Goal: Transaction & Acquisition: Obtain resource

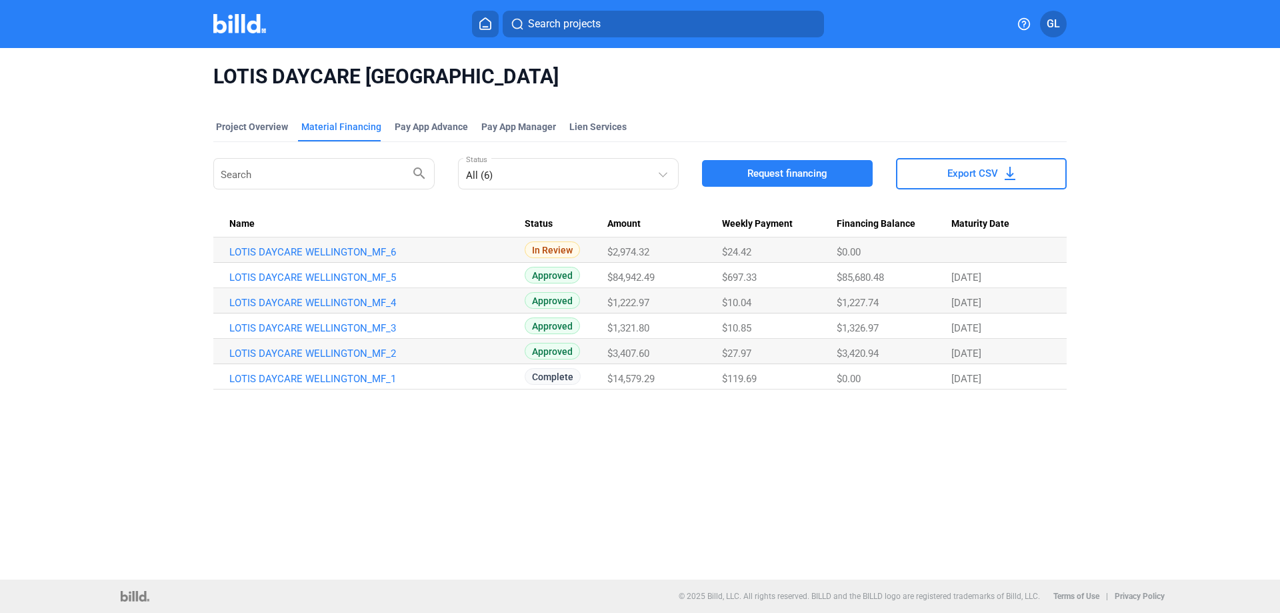
click at [235, 28] on img at bounding box center [239, 23] width 53 height 19
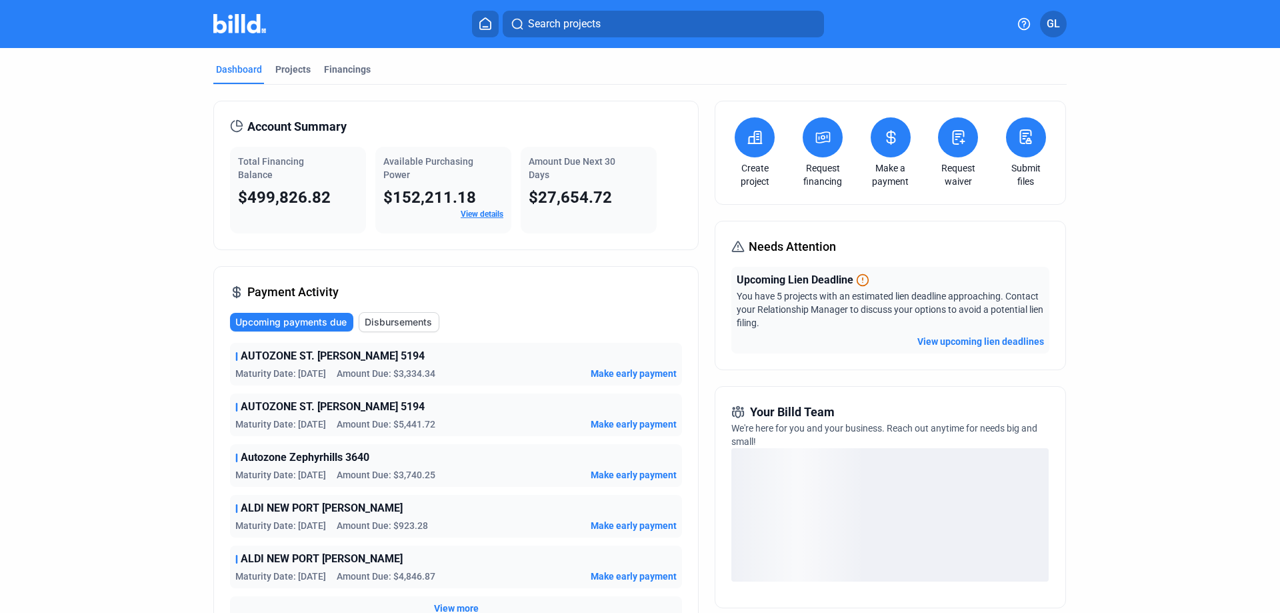
click at [970, 340] on button "View upcoming lien deadlines" at bounding box center [980, 341] width 127 height 13
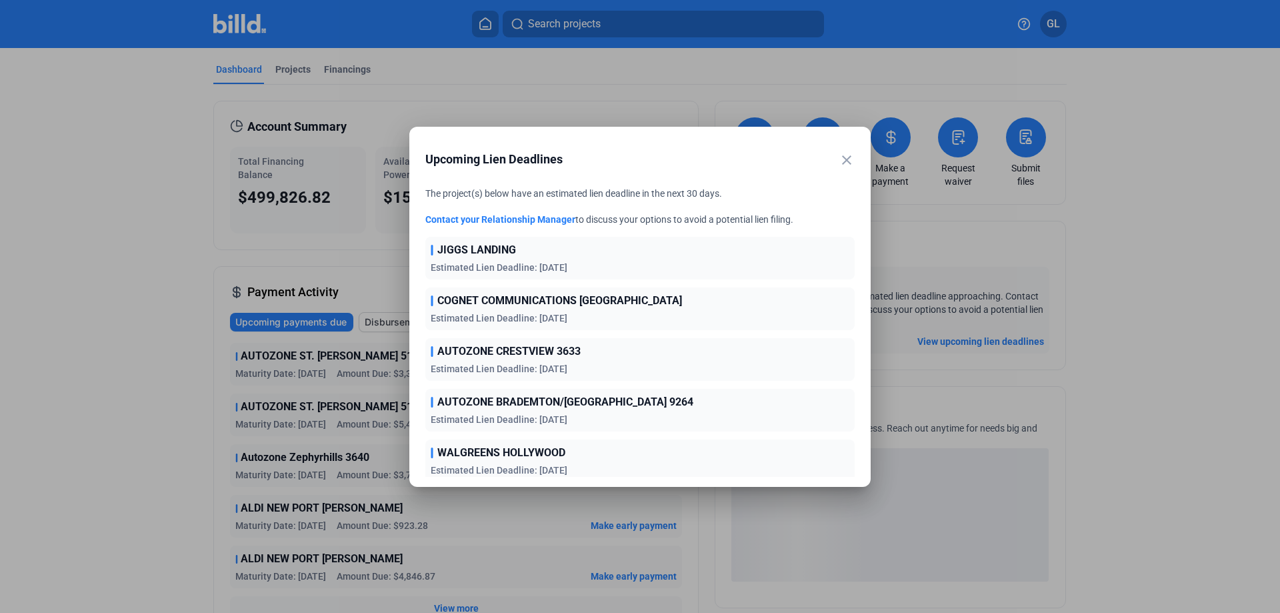
click at [843, 161] on mat-icon "close" at bounding box center [847, 160] width 16 height 16
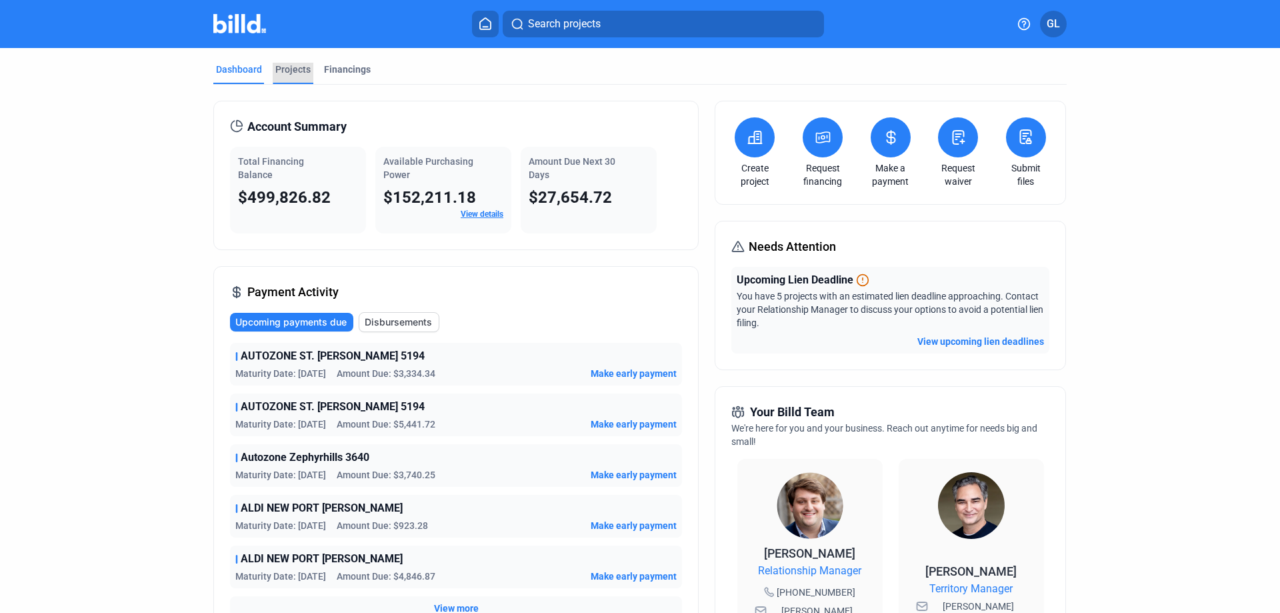
click at [287, 71] on div "Projects" at bounding box center [292, 69] width 35 height 13
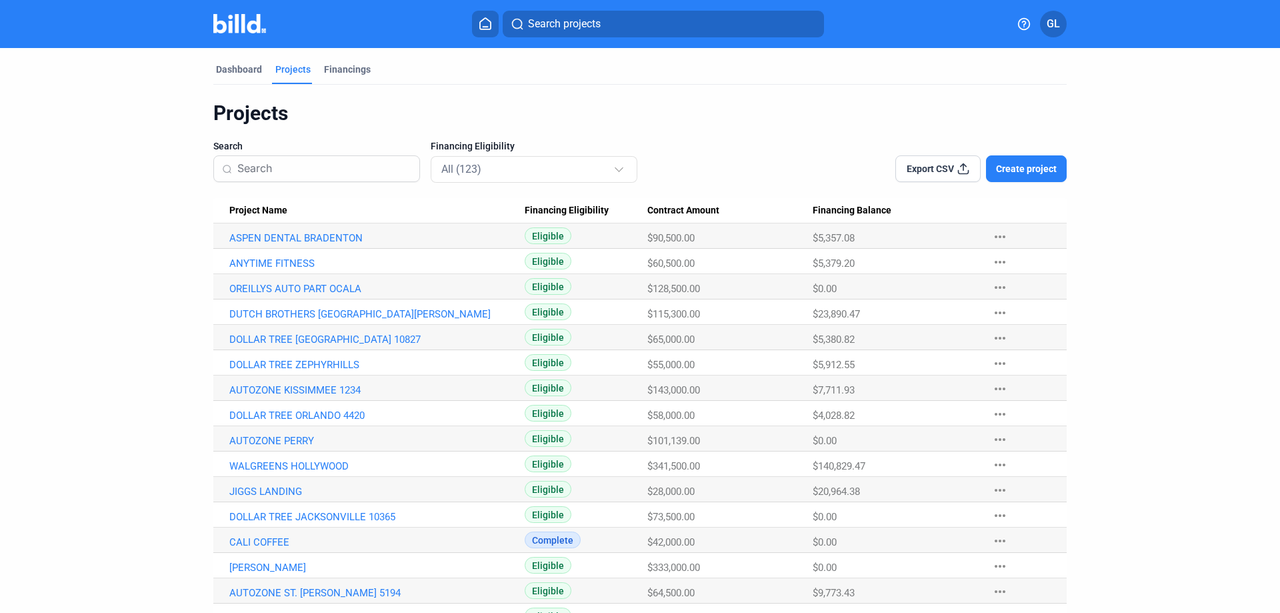
click at [306, 169] on input at bounding box center [324, 169] width 174 height 28
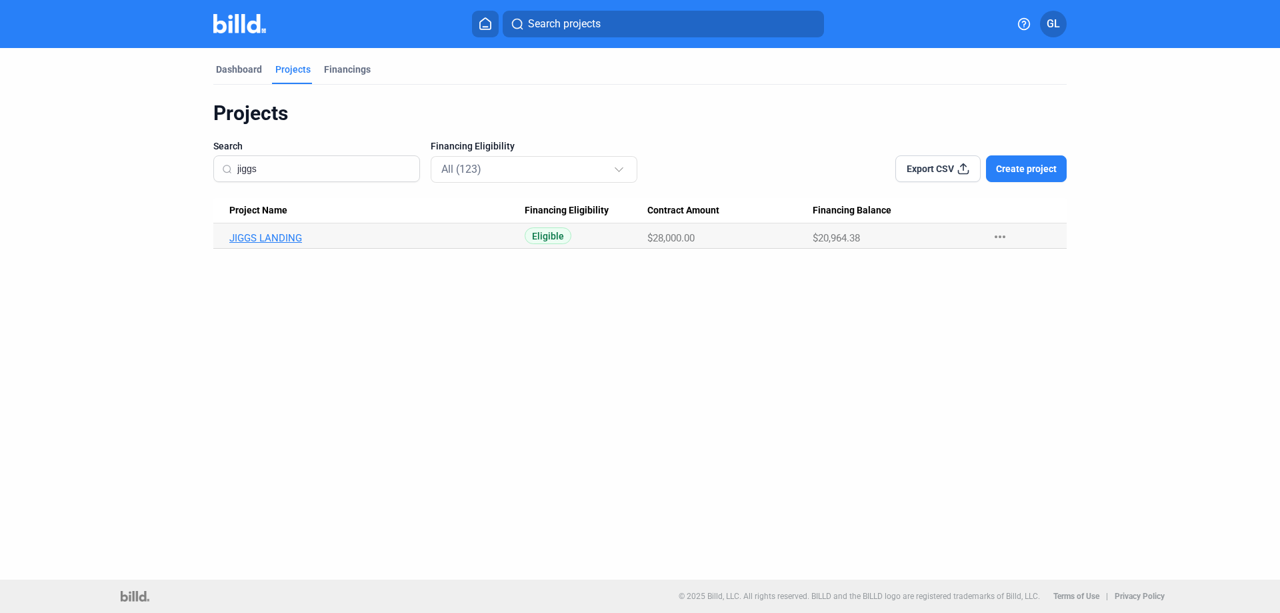
type input "jiggs"
click at [283, 235] on link "JIGGS LANDING" at bounding box center [376, 238] width 295 height 12
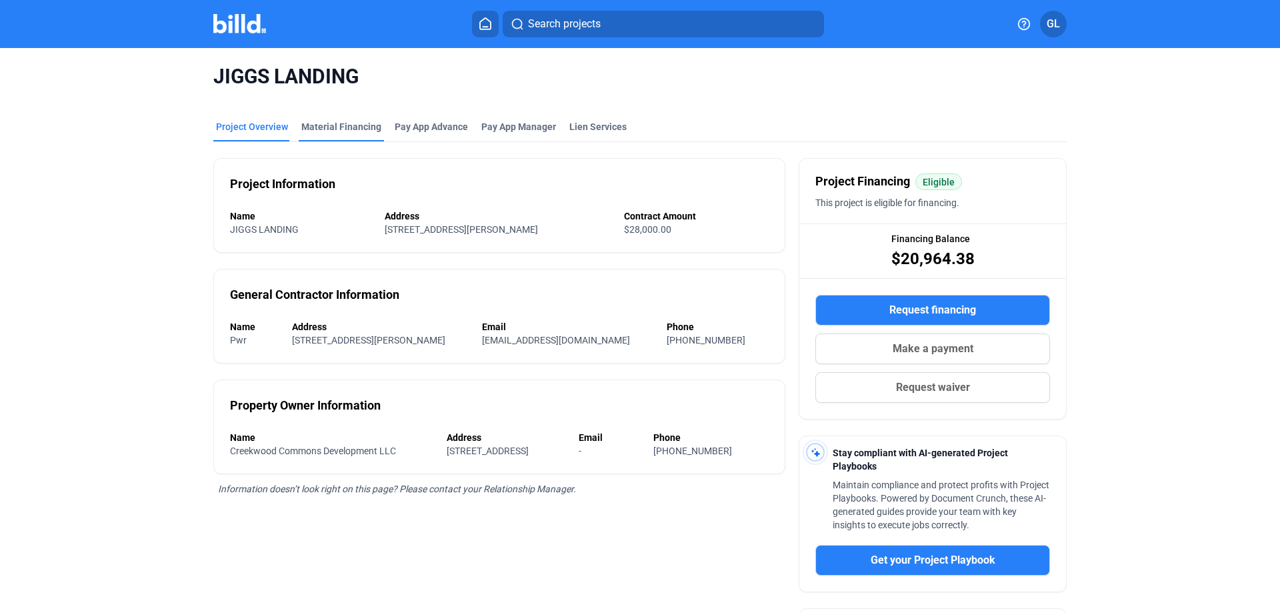
drag, startPoint x: 324, startPoint y: 125, endPoint x: 359, endPoint y: 133, distance: 36.2
click at [324, 125] on div "Material Financing" at bounding box center [341, 126] width 80 height 13
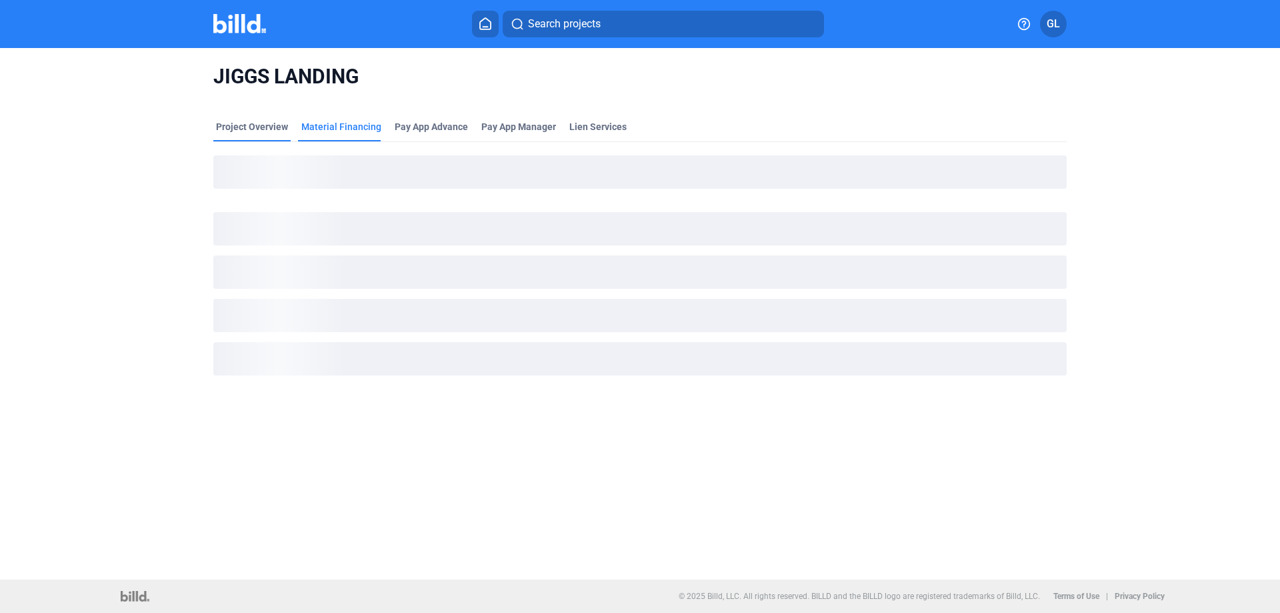
click at [247, 124] on div "Project Overview" at bounding box center [252, 126] width 72 height 13
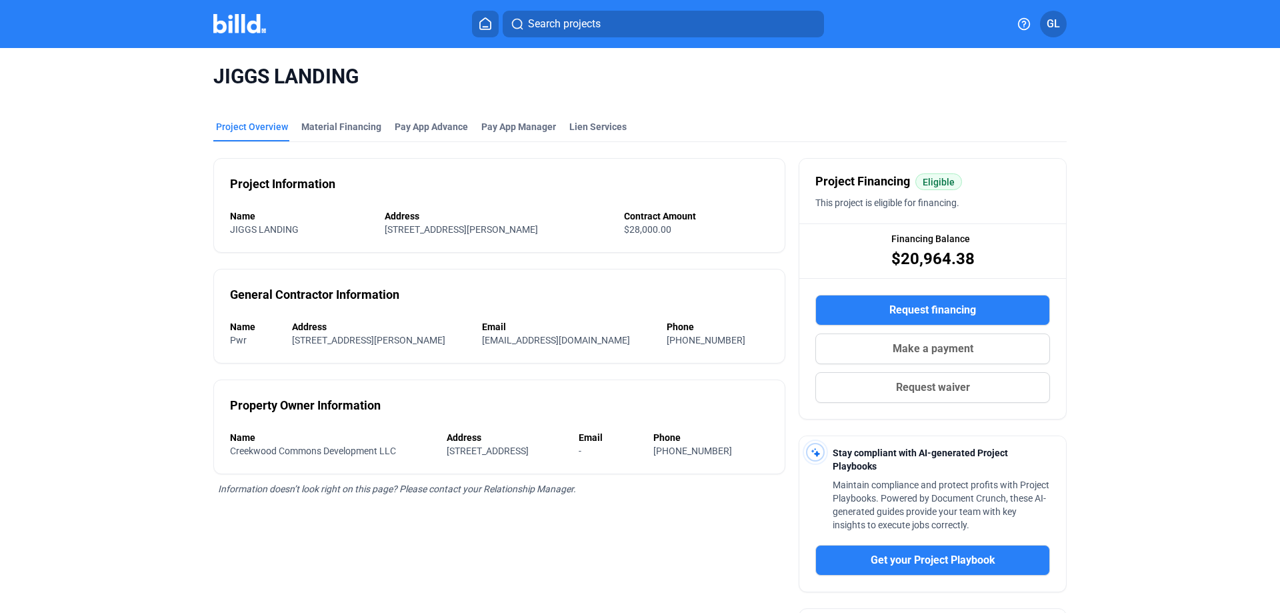
click at [235, 29] on img at bounding box center [239, 23] width 53 height 19
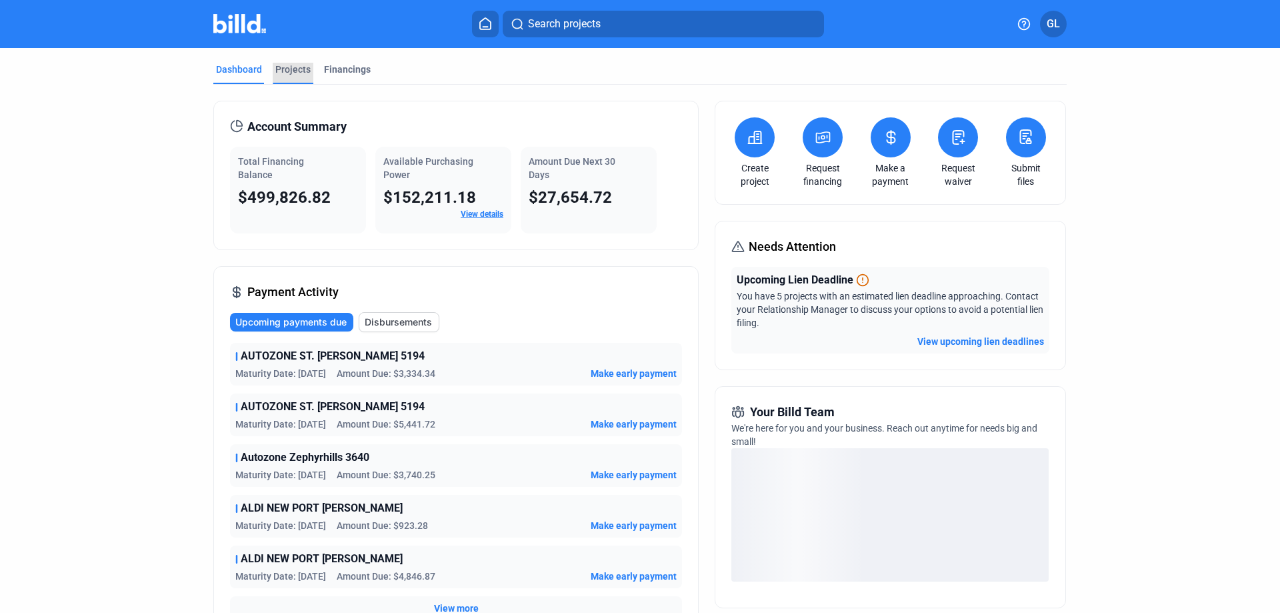
click at [285, 72] on div "Projects" at bounding box center [292, 69] width 35 height 13
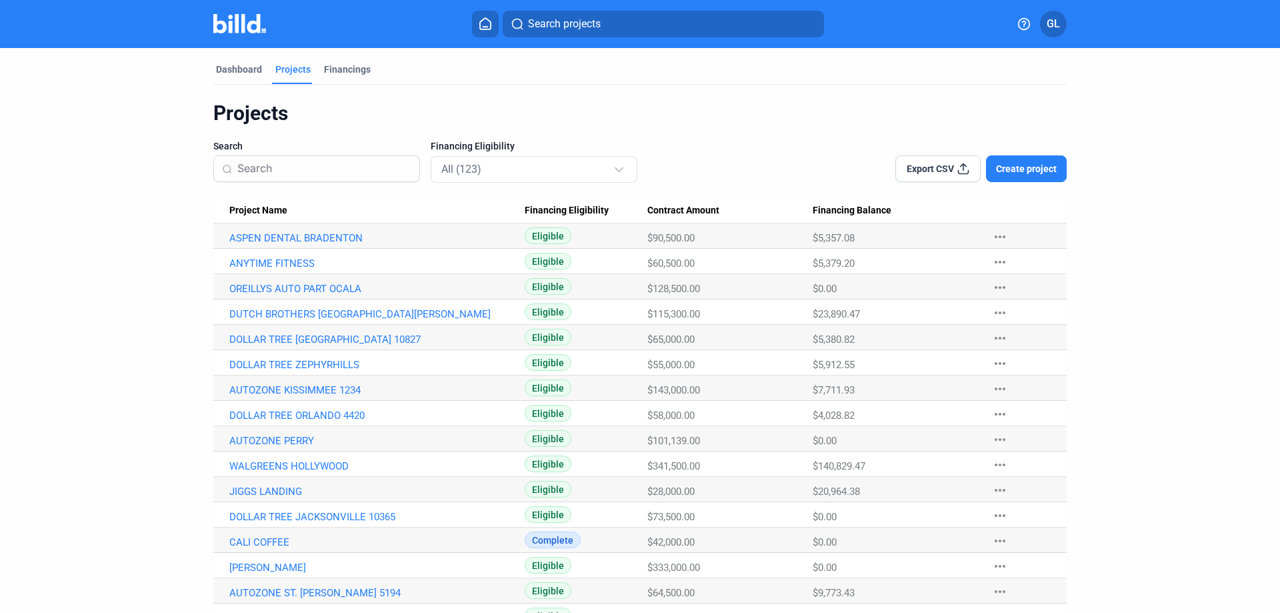
click at [362, 171] on input at bounding box center [324, 169] width 174 height 28
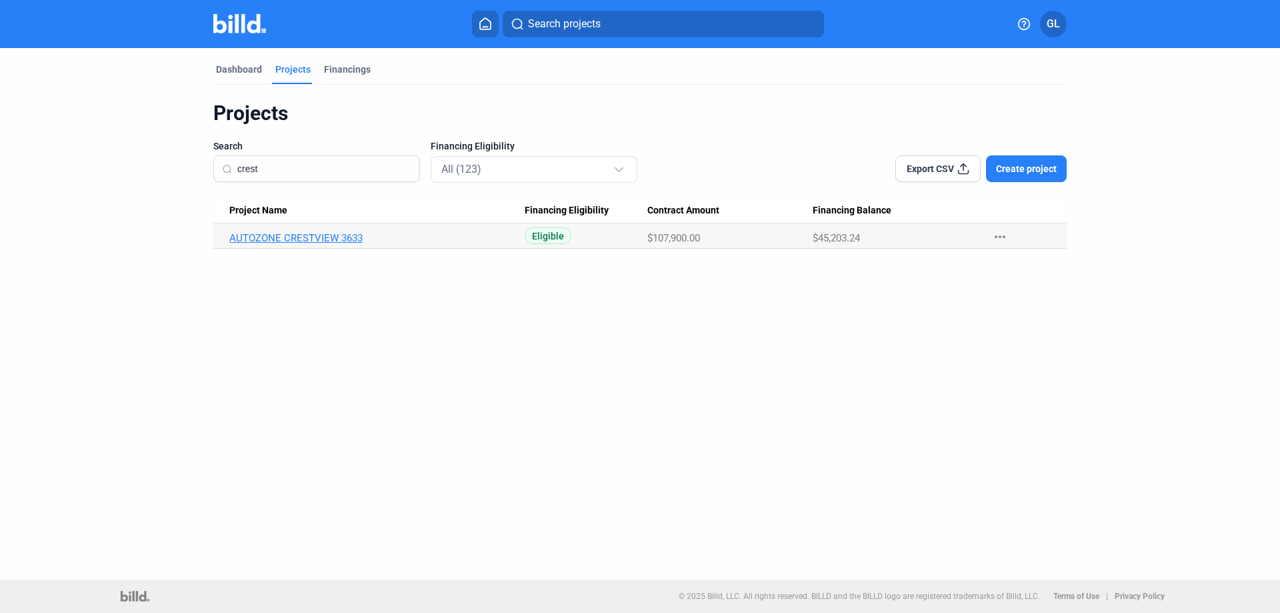
type input "crest"
click at [284, 239] on link "AUTOZONE CRESTVIEW 3633" at bounding box center [376, 238] width 295 height 12
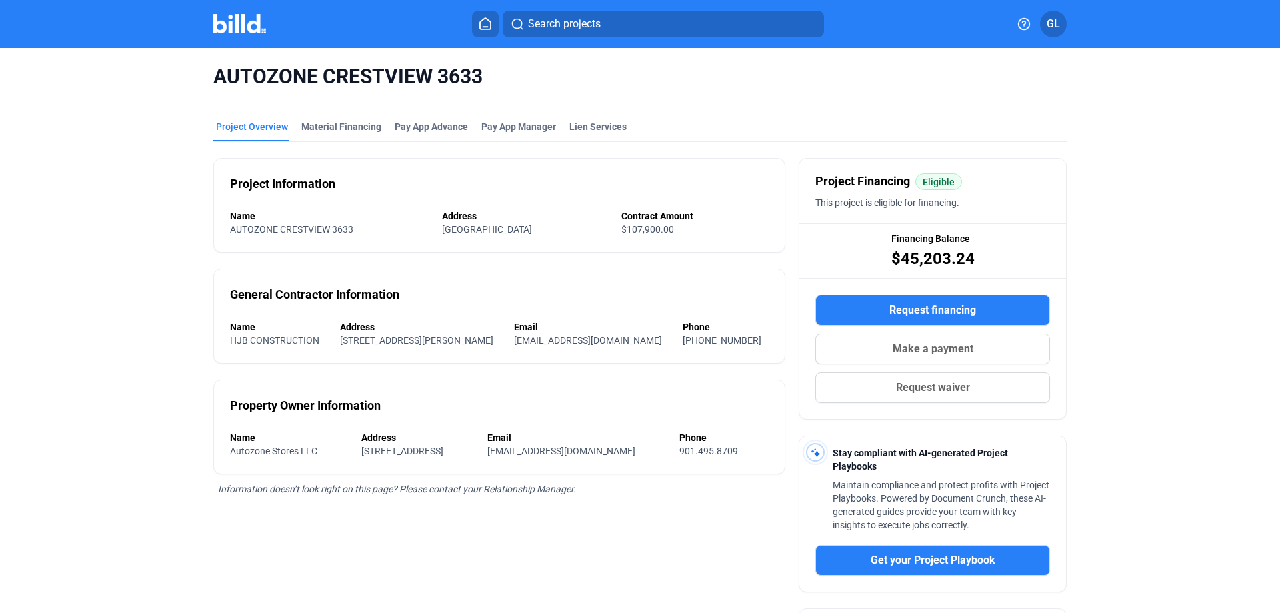
click at [343, 127] on div "Material Financing" at bounding box center [341, 126] width 80 height 13
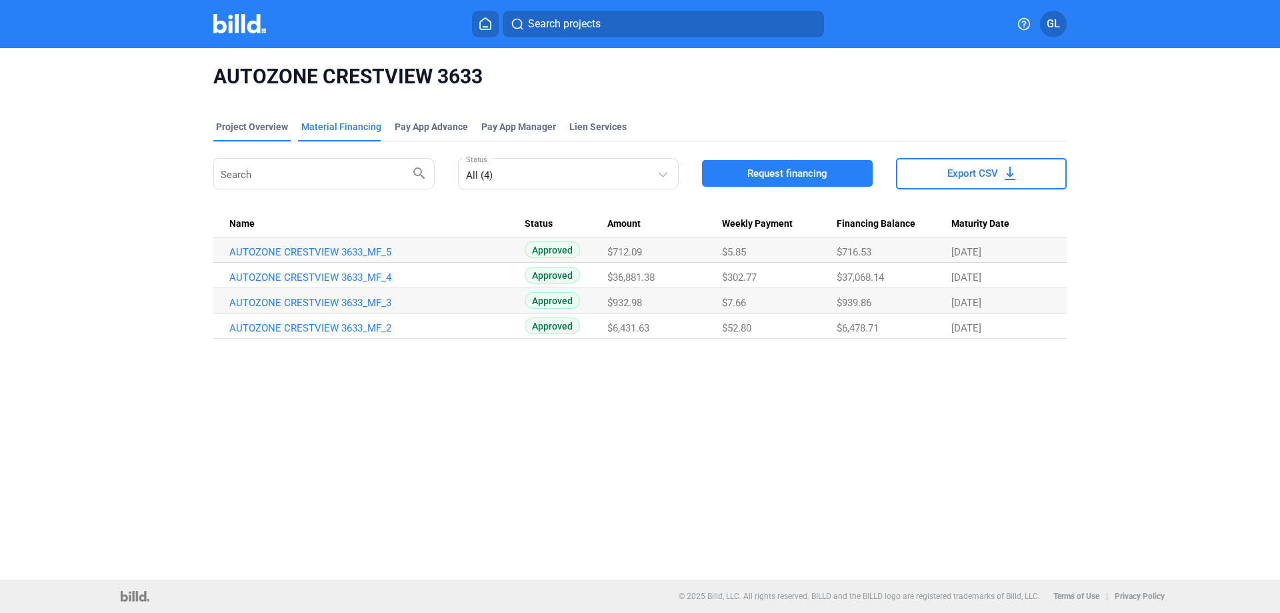
click at [239, 126] on div "Project Overview" at bounding box center [252, 126] width 72 height 13
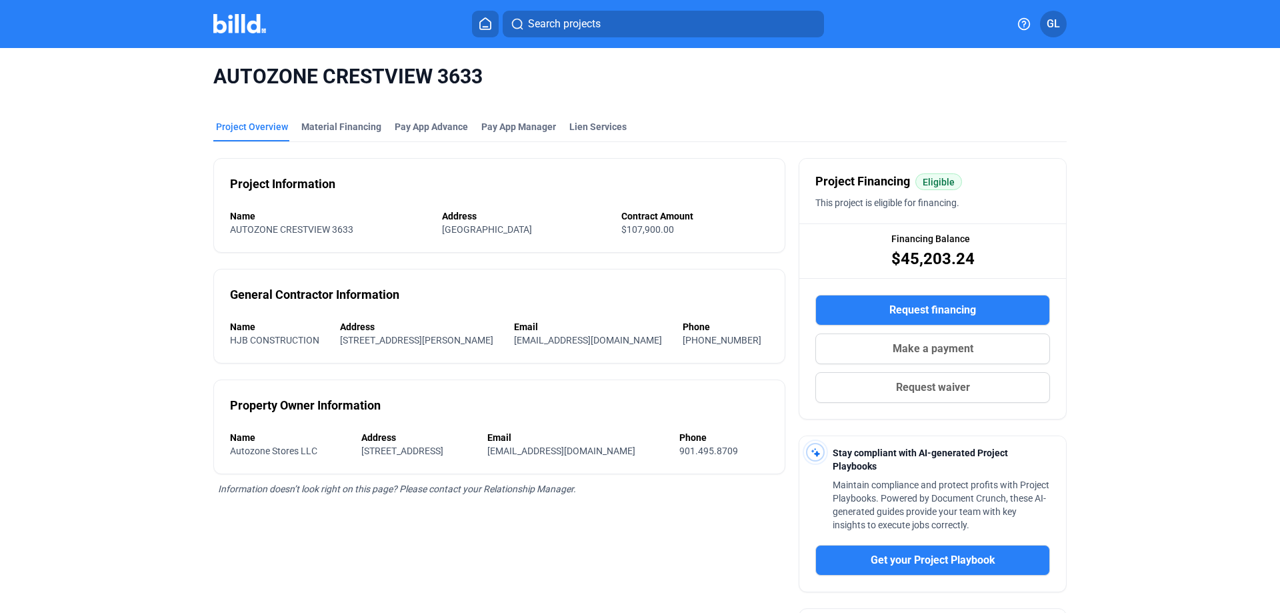
click at [242, 27] on img at bounding box center [239, 23] width 53 height 19
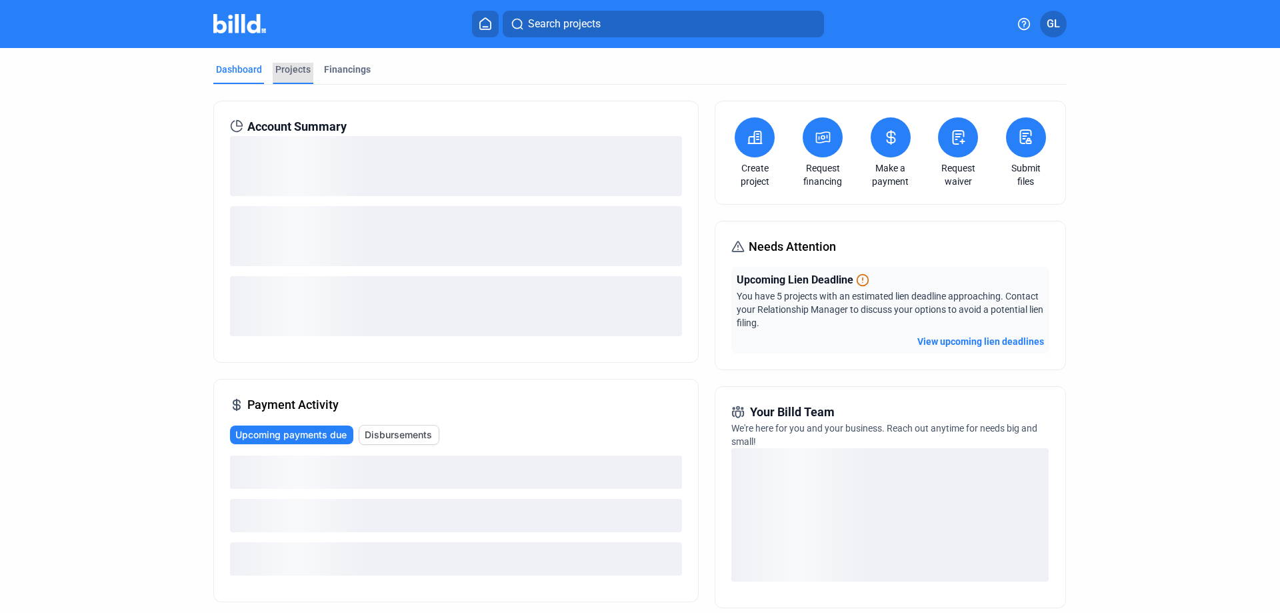
click at [291, 70] on div "Projects" at bounding box center [292, 69] width 35 height 13
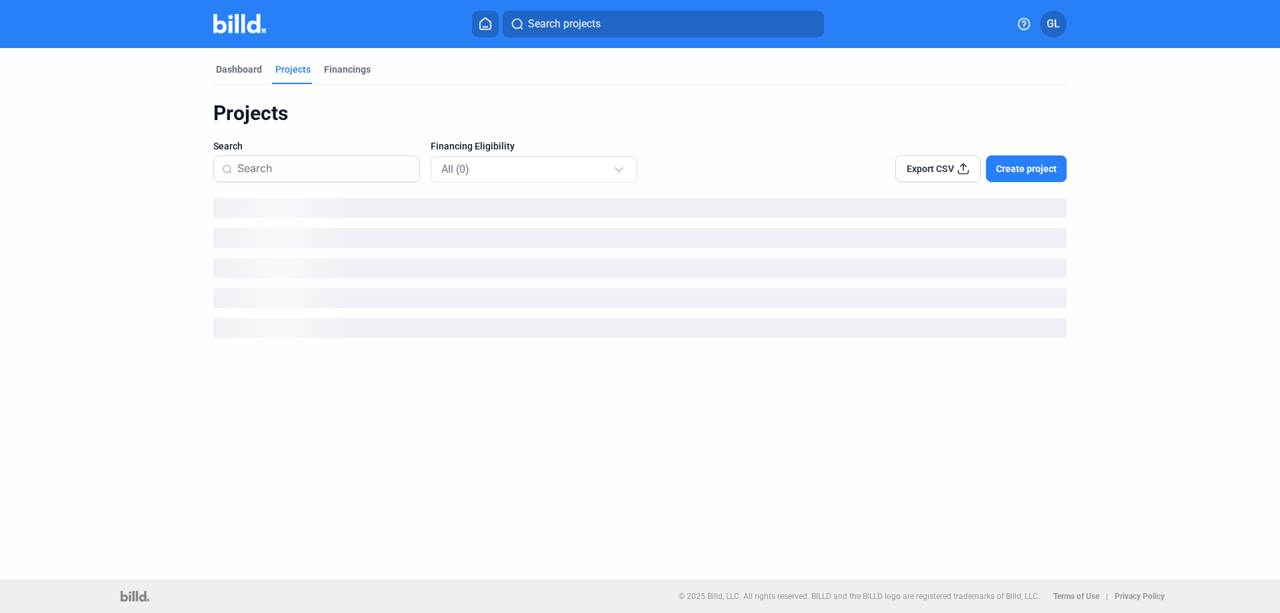
click at [302, 166] on input at bounding box center [324, 169] width 174 height 28
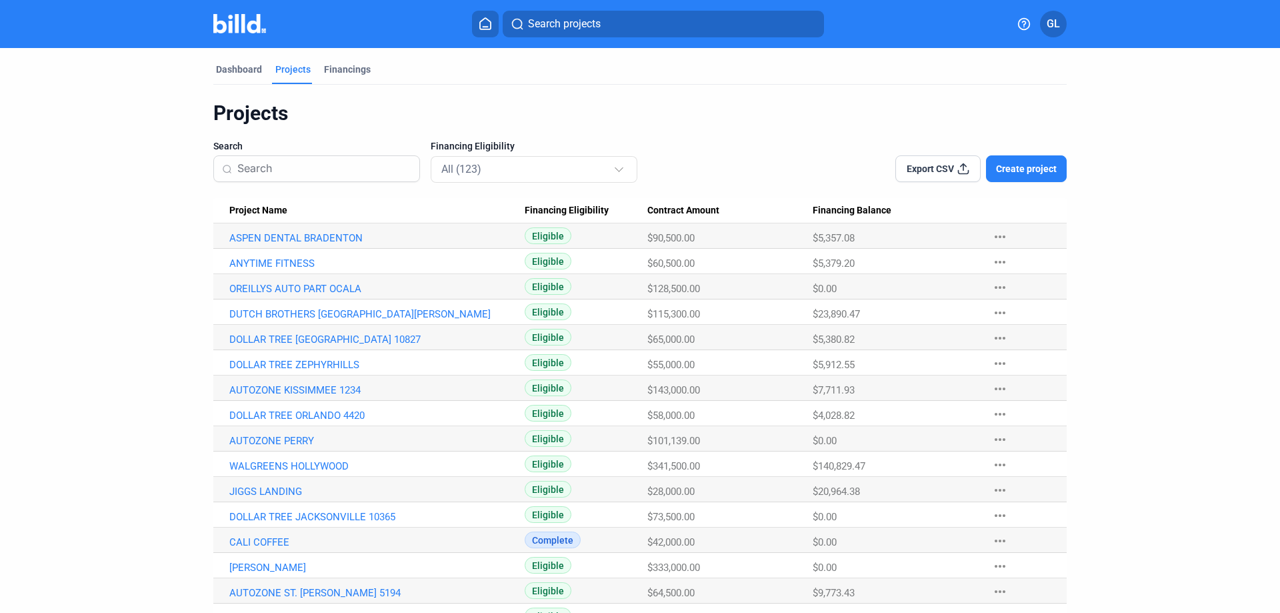
click at [274, 169] on input at bounding box center [324, 169] width 174 height 28
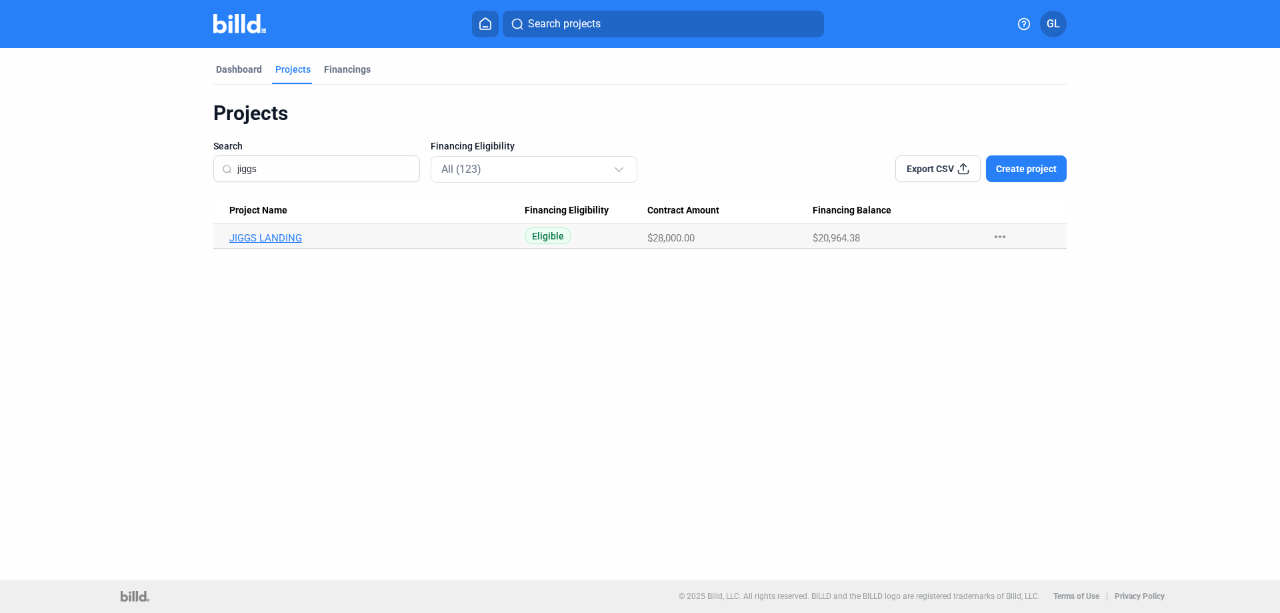
type input "jiggs"
click at [258, 239] on link "JIGGS LANDING" at bounding box center [376, 238] width 295 height 12
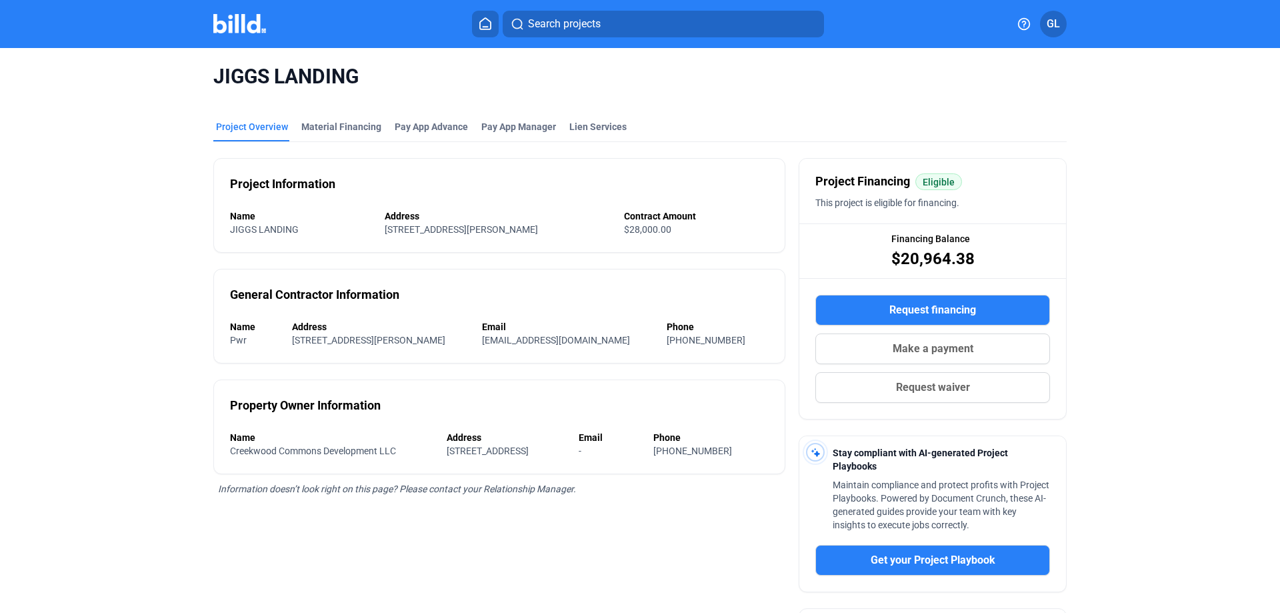
drag, startPoint x: 227, startPoint y: 215, endPoint x: 531, endPoint y: 223, distance: 304.1
click at [531, 223] on div "Name [PERSON_NAME] LANDING Address [STREET_ADDRESS][PERSON_NAME] Contract Amoun…" at bounding box center [499, 222] width 539 height 27
copy div "Name [PERSON_NAME] LANDING Address [STREET_ADDRESS][PERSON_NAME]"
click at [242, 23] on img at bounding box center [239, 23] width 53 height 19
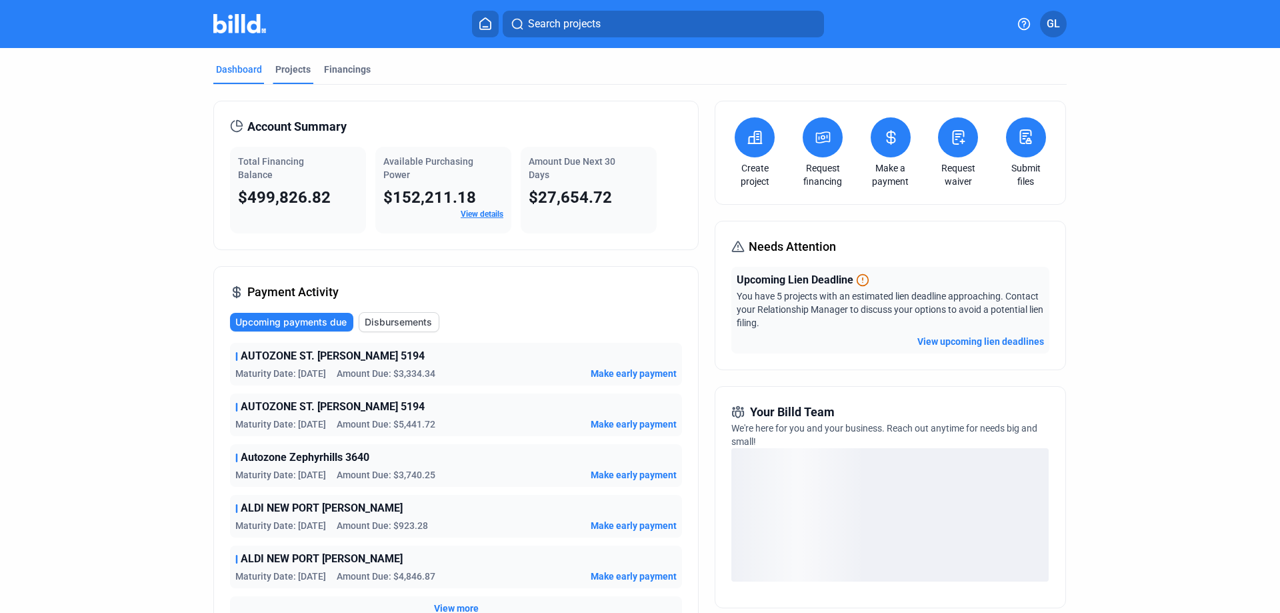
click at [288, 65] on div "Projects" at bounding box center [292, 69] width 35 height 13
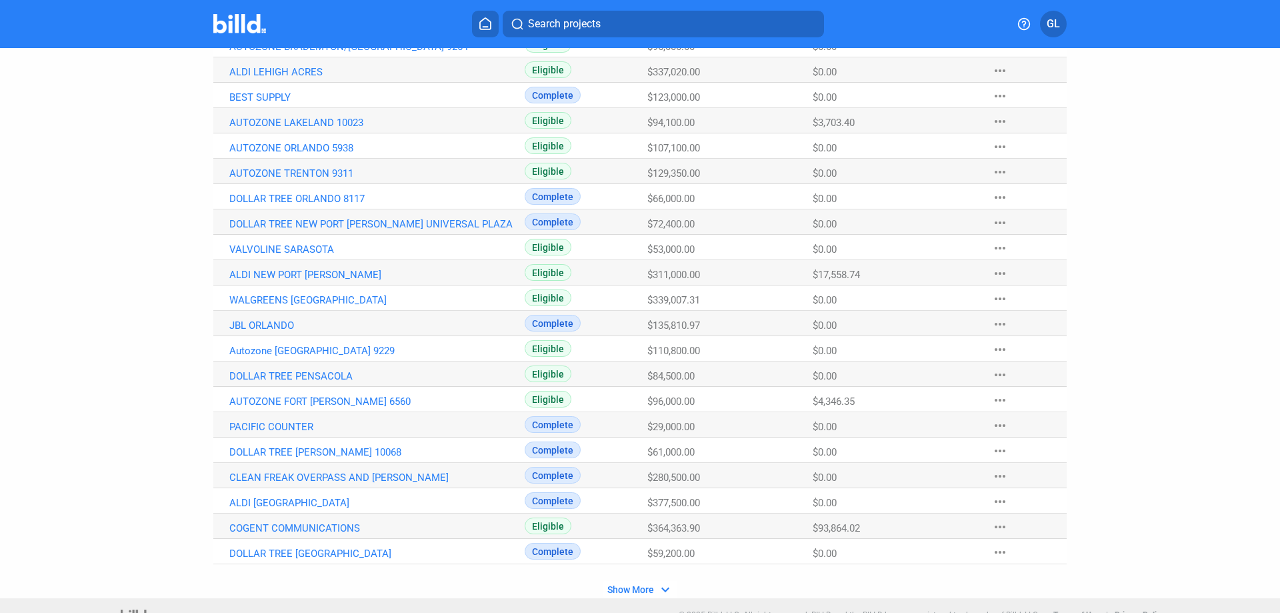
scroll to position [691, 0]
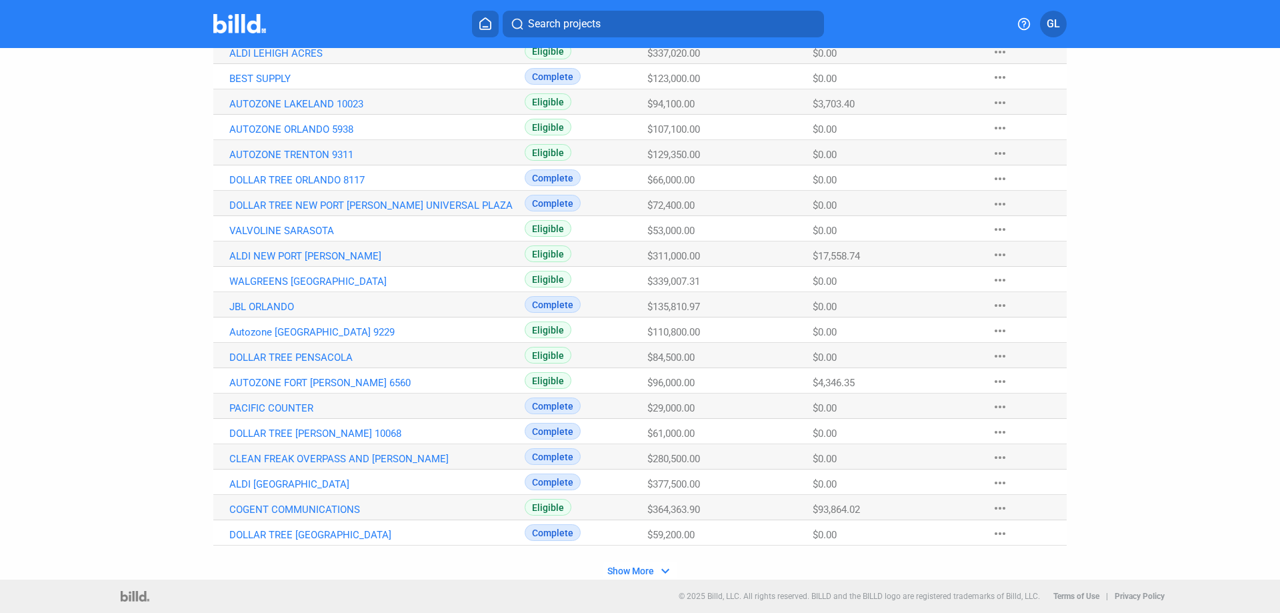
click at [630, 576] on span "Show More" at bounding box center [630, 570] width 47 height 11
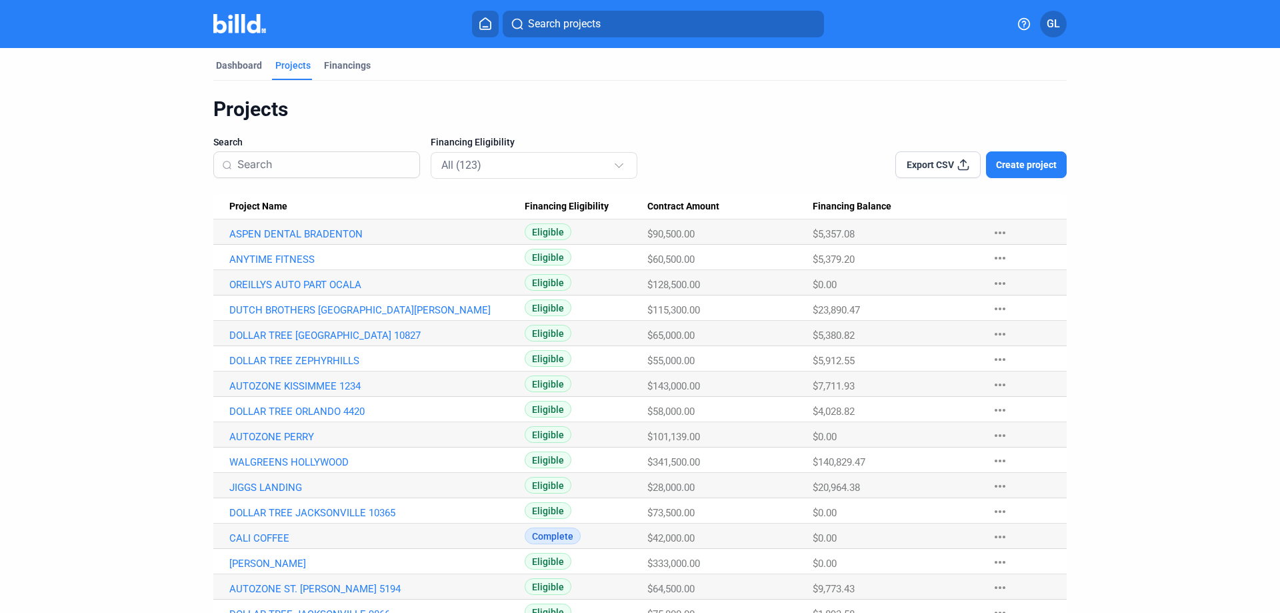
scroll to position [0, 0]
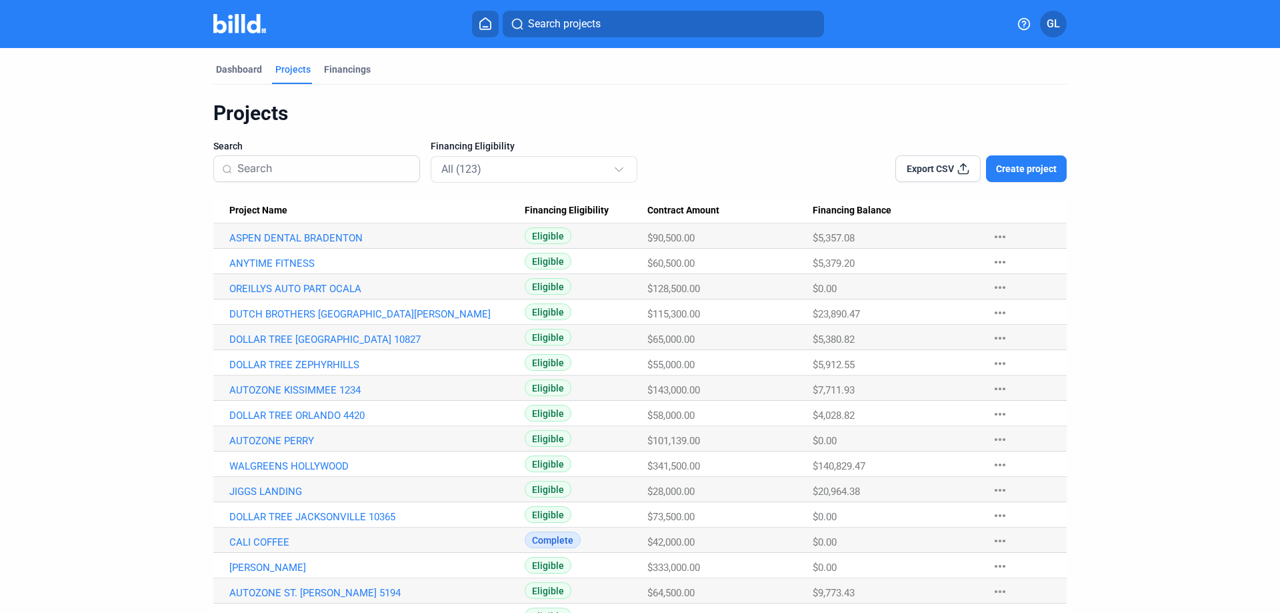
click at [275, 164] on input at bounding box center [324, 169] width 174 height 28
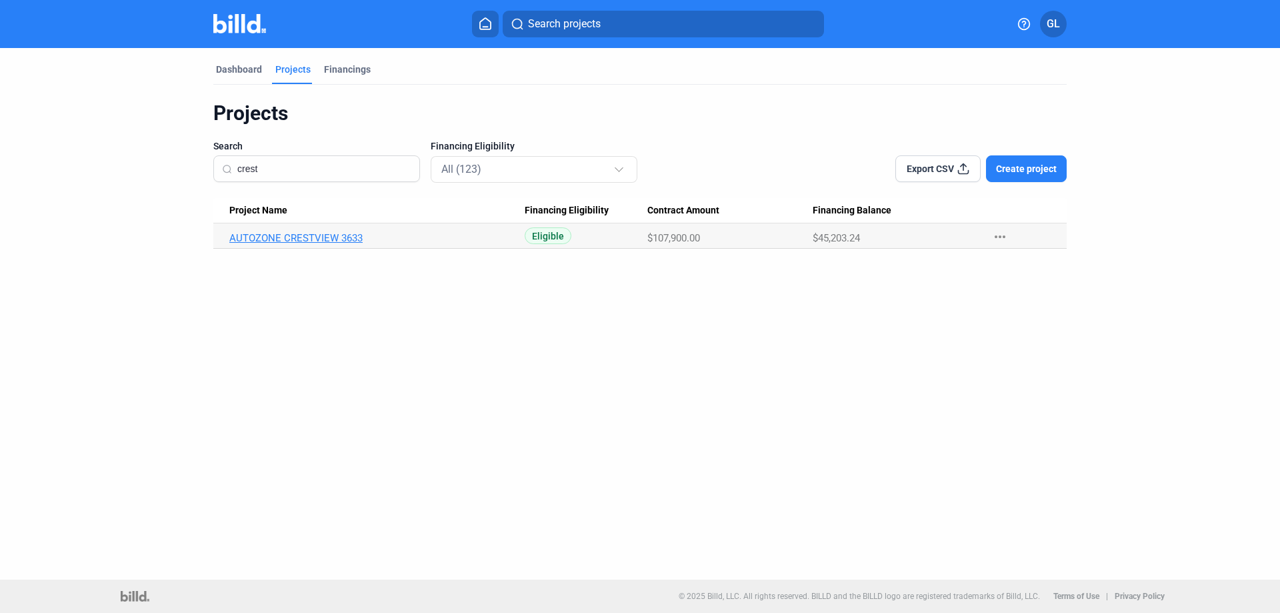
type input "crest"
click at [306, 241] on link "AUTOZONE CRESTVIEW 3633" at bounding box center [376, 238] width 295 height 12
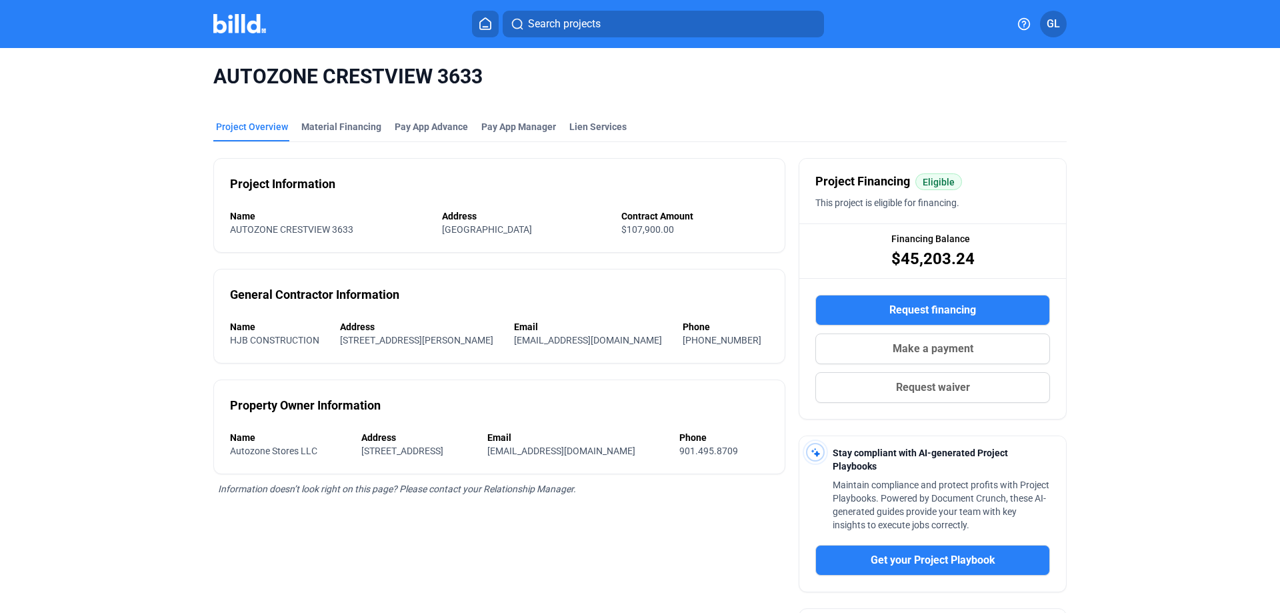
drag, startPoint x: 217, startPoint y: 78, endPoint x: 495, endPoint y: 81, distance: 278.6
click at [495, 81] on span "AUTOZONE CRESTVIEW 3633" at bounding box center [639, 76] width 853 height 25
drag, startPoint x: 213, startPoint y: 75, endPoint x: 483, endPoint y: 78, distance: 269.3
click at [483, 78] on span "AUTOZONE CRESTVIEW 3633" at bounding box center [639, 76] width 853 height 25
copy span "AUTOZONE CRESTVIEW 3633"
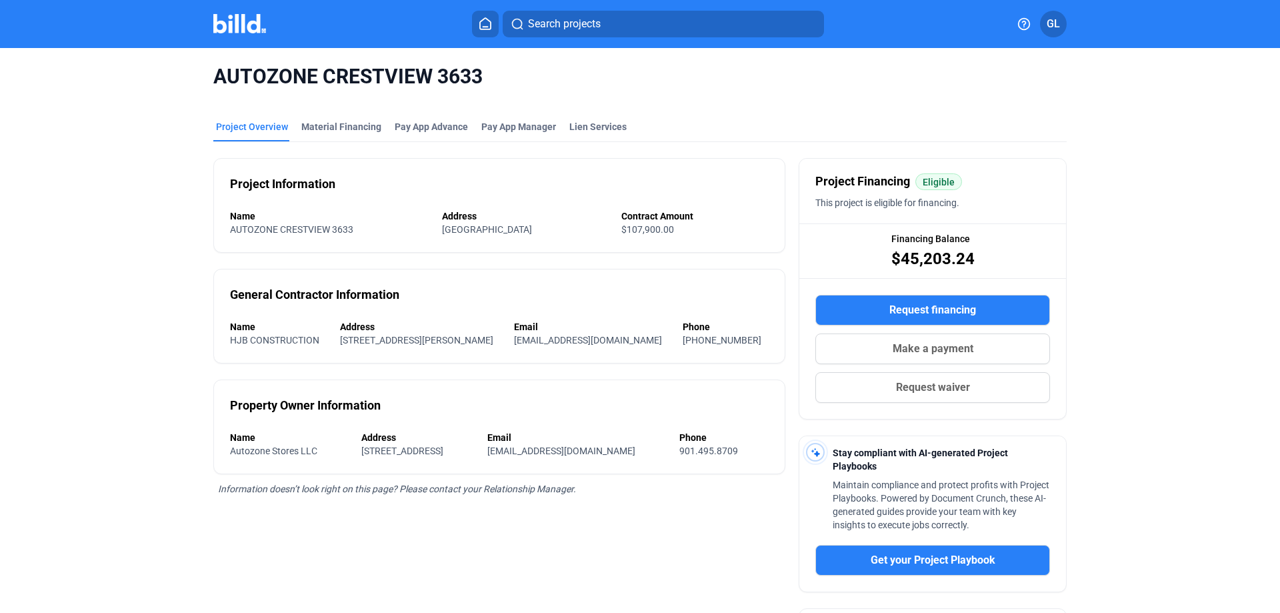
drag, startPoint x: 226, startPoint y: 212, endPoint x: 567, endPoint y: 225, distance: 341.5
click at [567, 225] on div "Project Information Name AUTOZONE CRESTVIEW [STREET_ADDRESS] Contract Amount $1…" at bounding box center [499, 205] width 572 height 95
copy div "Name AUTOZONE CRESTVIEW 3633 Address [STREET_ADDRESS]"
click at [237, 23] on img at bounding box center [239, 23] width 53 height 19
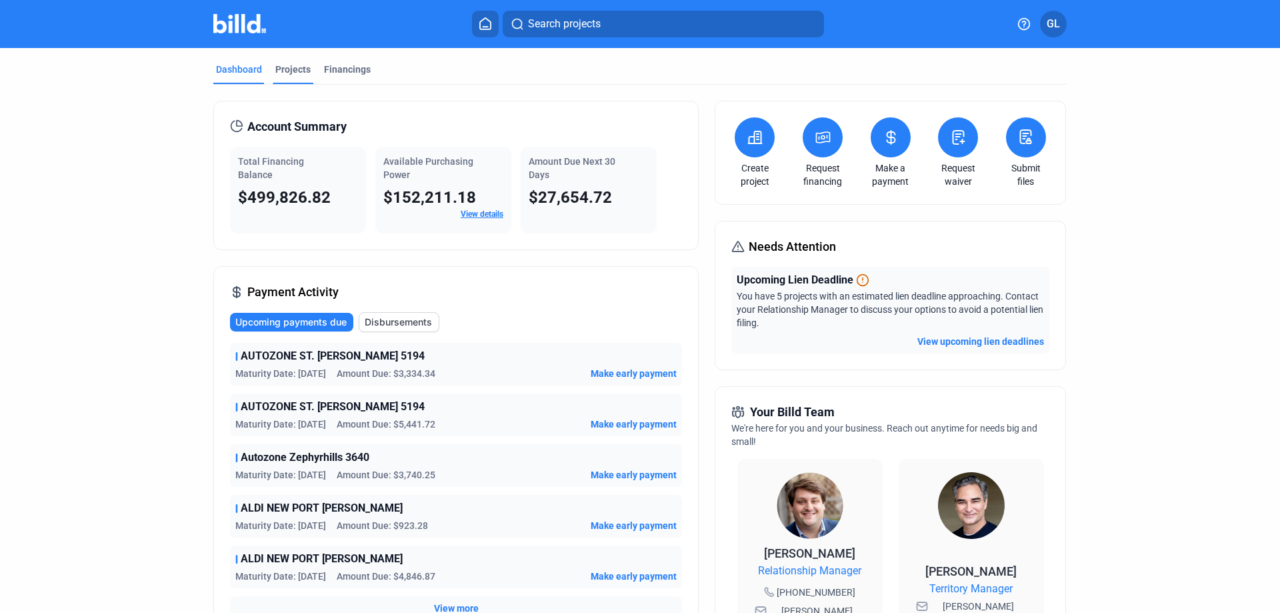
click at [289, 68] on div "Projects" at bounding box center [292, 69] width 35 height 13
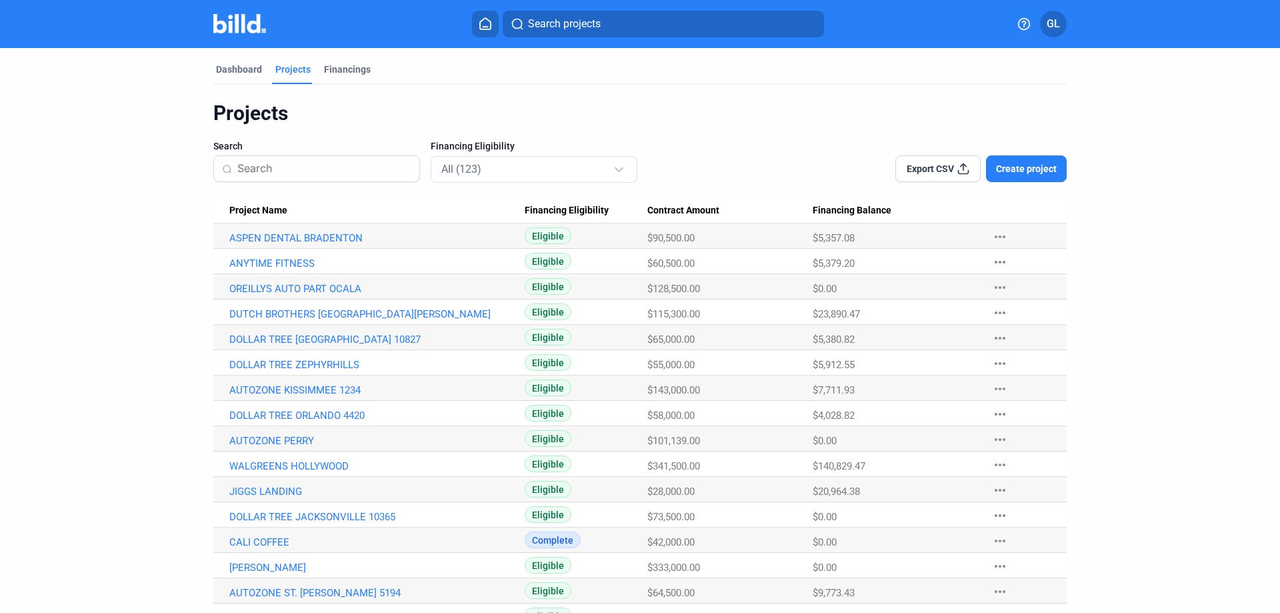
click at [292, 171] on input at bounding box center [324, 169] width 174 height 28
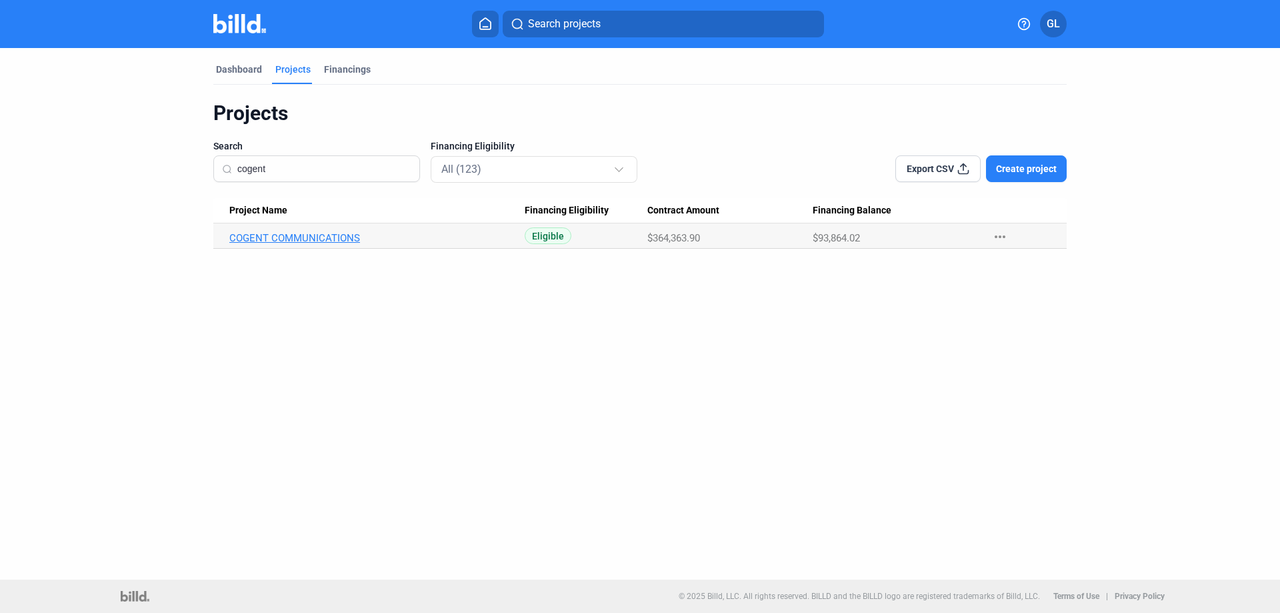
type input "cogent"
click at [353, 237] on link "COGENT COMMUNICATIONS" at bounding box center [376, 238] width 295 height 12
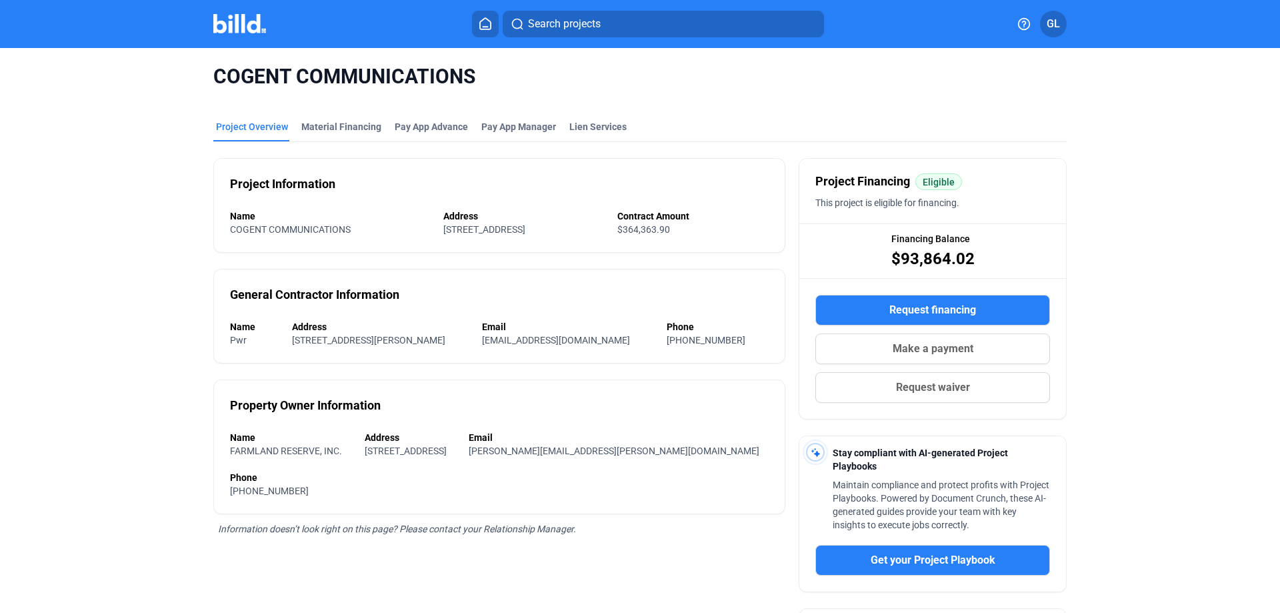
click at [247, 32] on img at bounding box center [239, 23] width 53 height 19
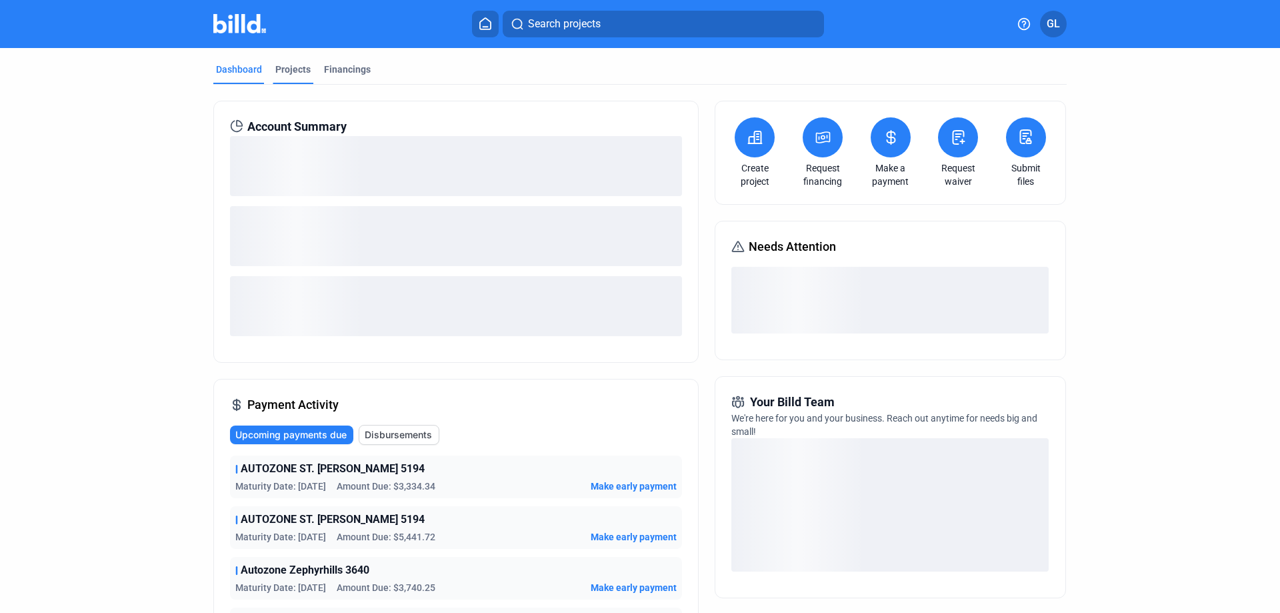
click at [281, 69] on div "Projects" at bounding box center [292, 69] width 35 height 13
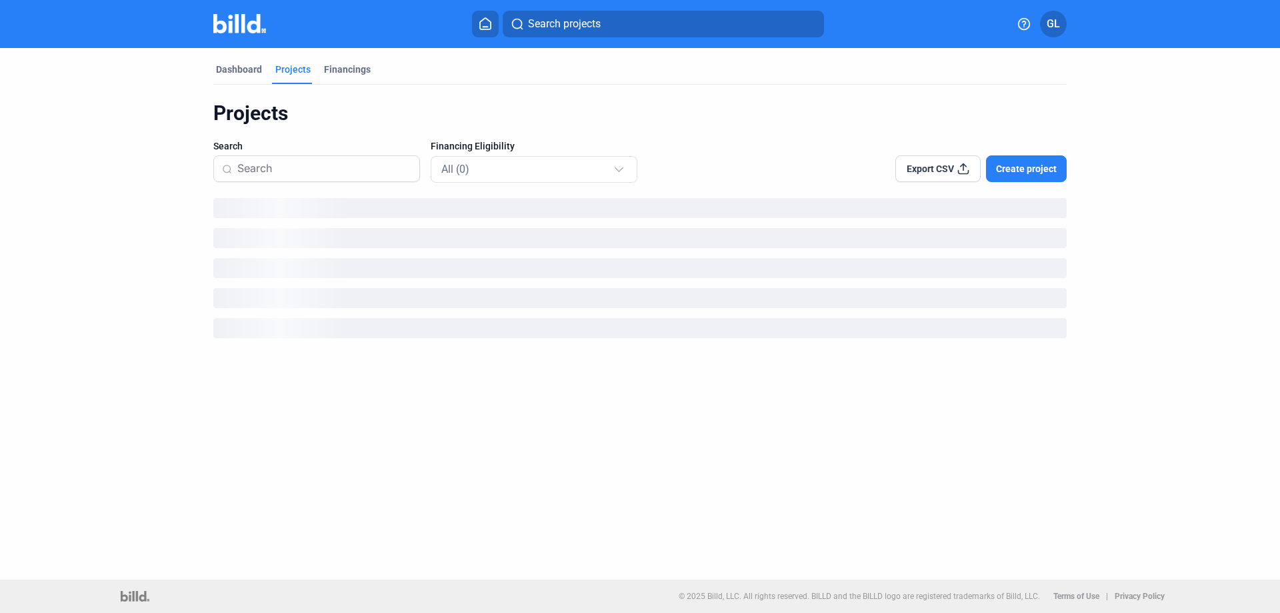
click at [311, 166] on input at bounding box center [324, 169] width 174 height 28
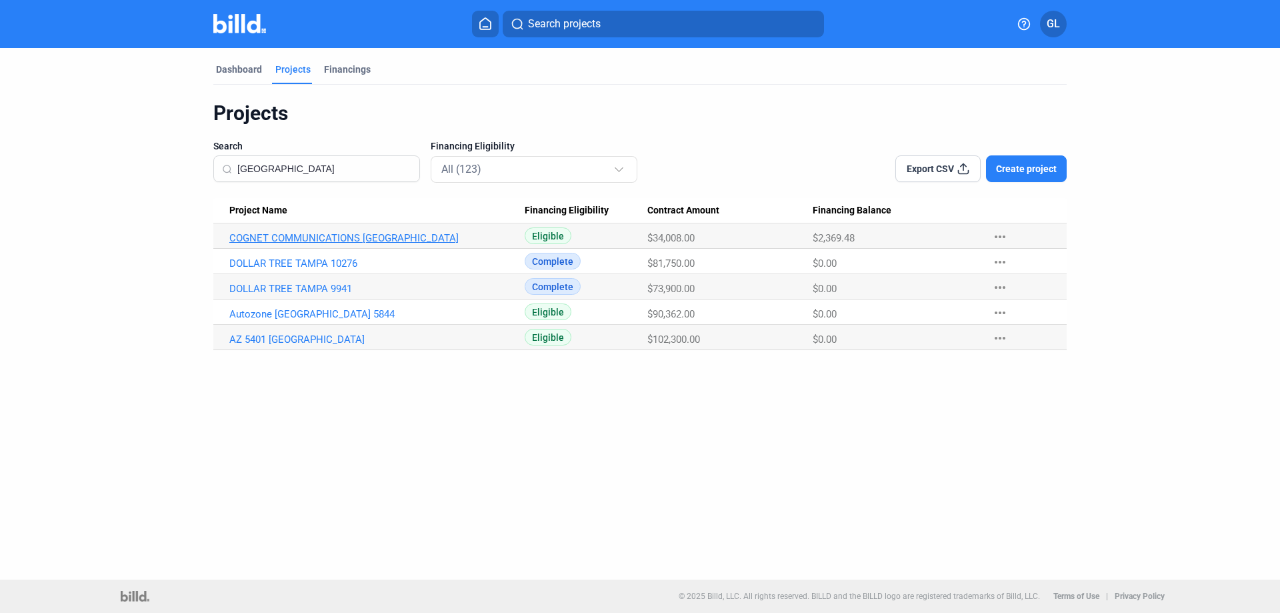
type input "[GEOGRAPHIC_DATA]"
click at [363, 233] on link "COGNET COMMUNICATIONS [GEOGRAPHIC_DATA]" at bounding box center [376, 238] width 295 height 12
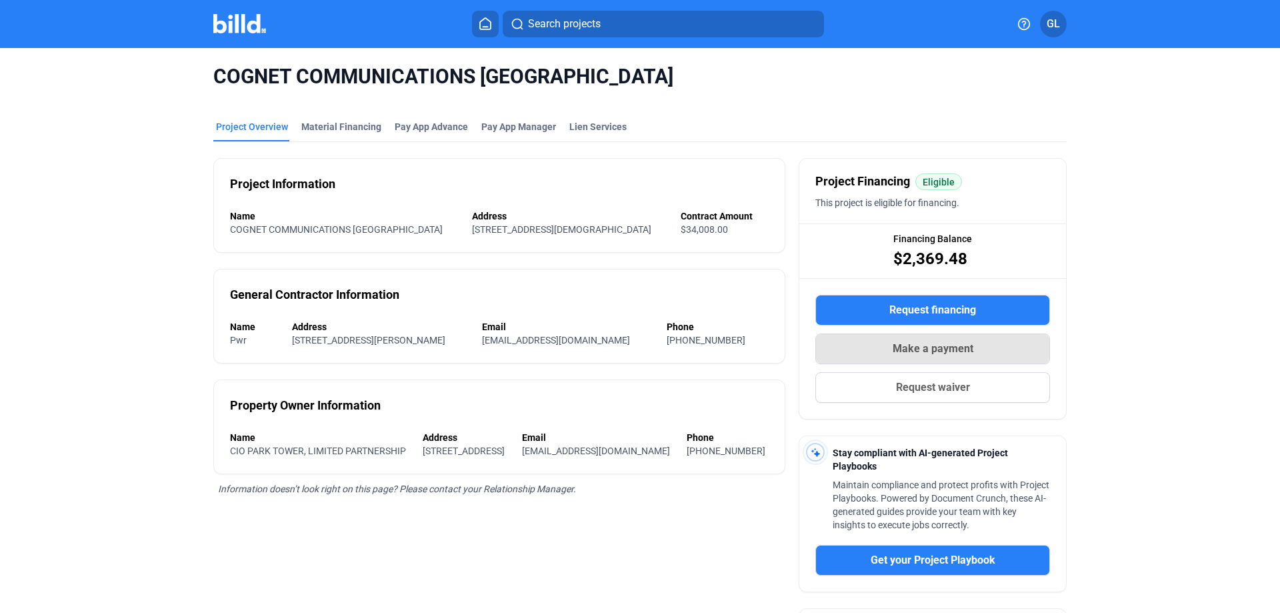
click at [919, 347] on span "Make a payment" at bounding box center [933, 349] width 81 height 16
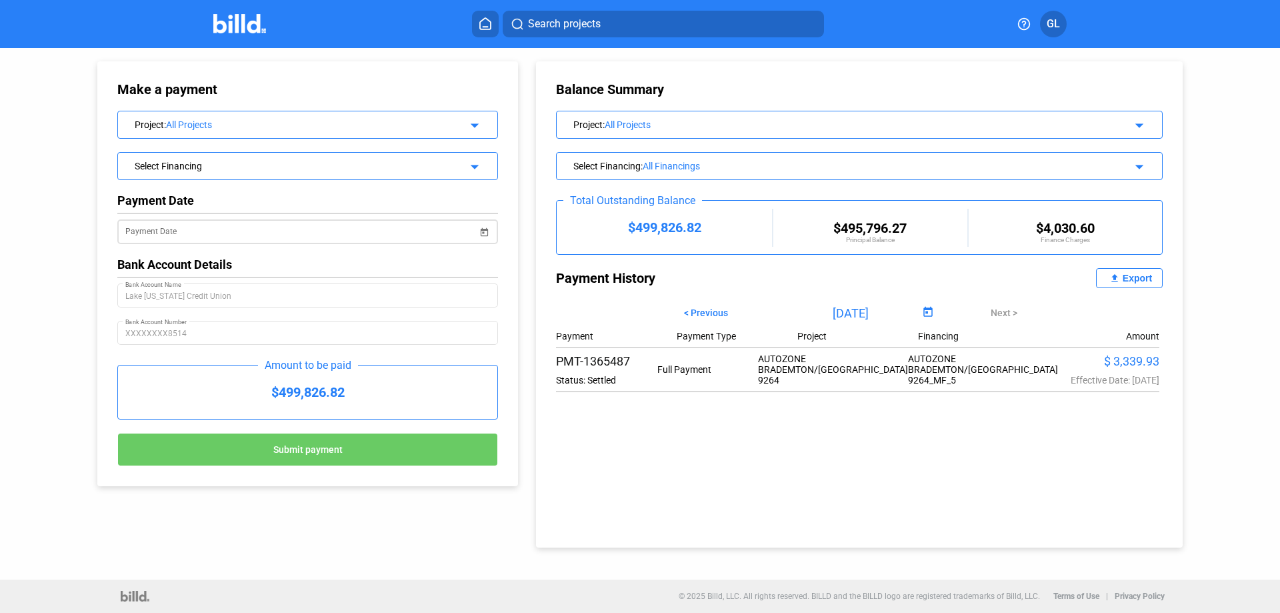
click at [485, 231] on span "Open calendar" at bounding box center [484, 224] width 32 height 32
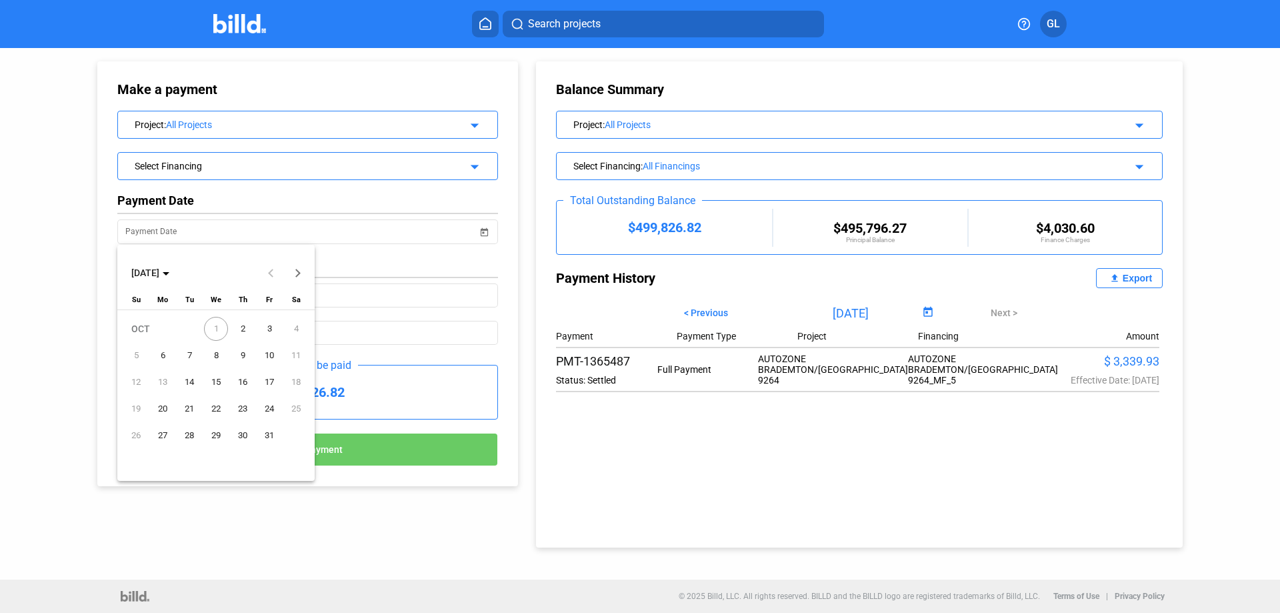
click at [246, 327] on span "2" at bounding box center [243, 329] width 24 height 24
type input "[DATE]"
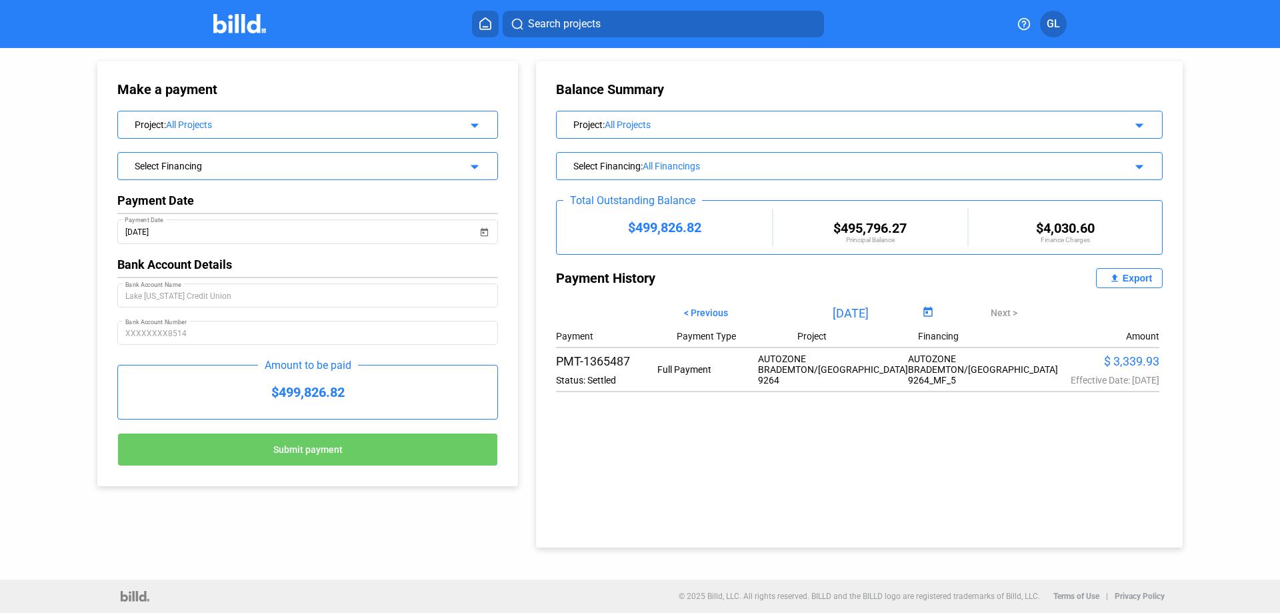
click at [219, 164] on div "Select Financing" at bounding box center [290, 164] width 311 height 13
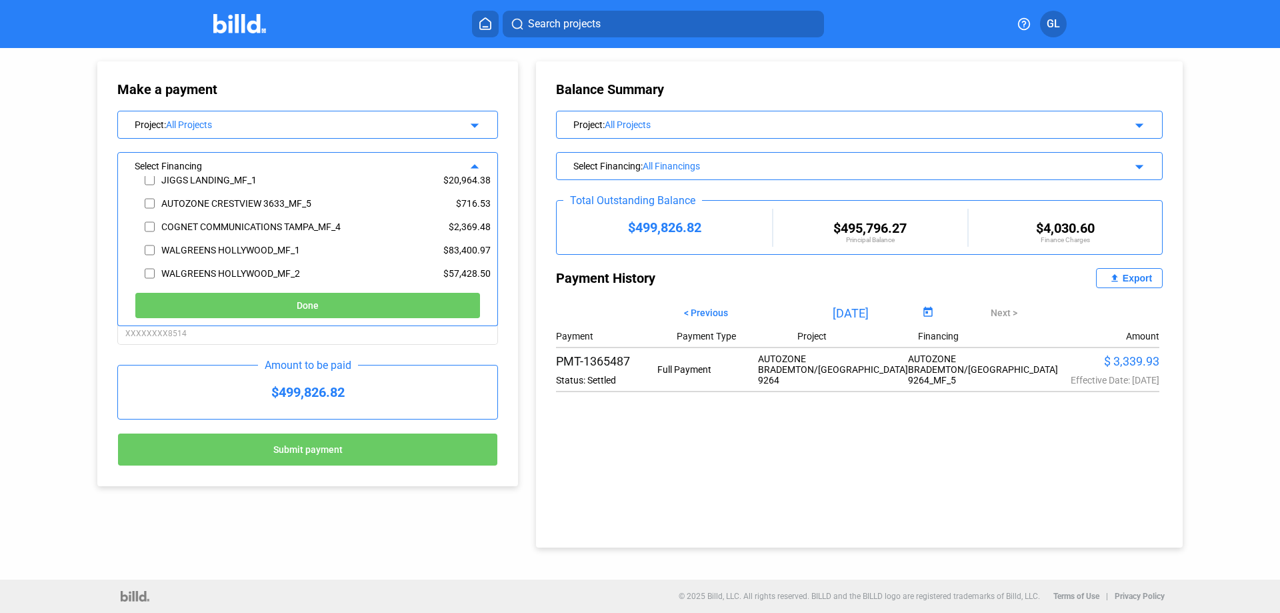
scroll to position [400, 0]
click at [149, 203] on input "checkbox" at bounding box center [150, 207] width 10 height 20
checkbox input "true"
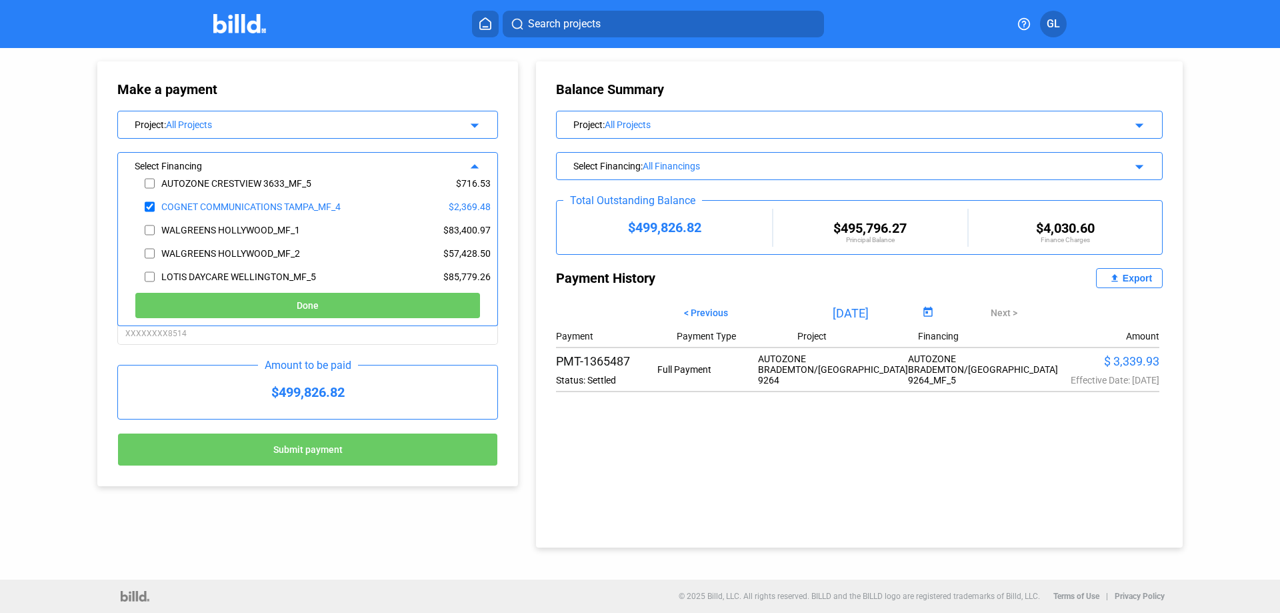
click at [344, 308] on button "Done" at bounding box center [308, 305] width 346 height 27
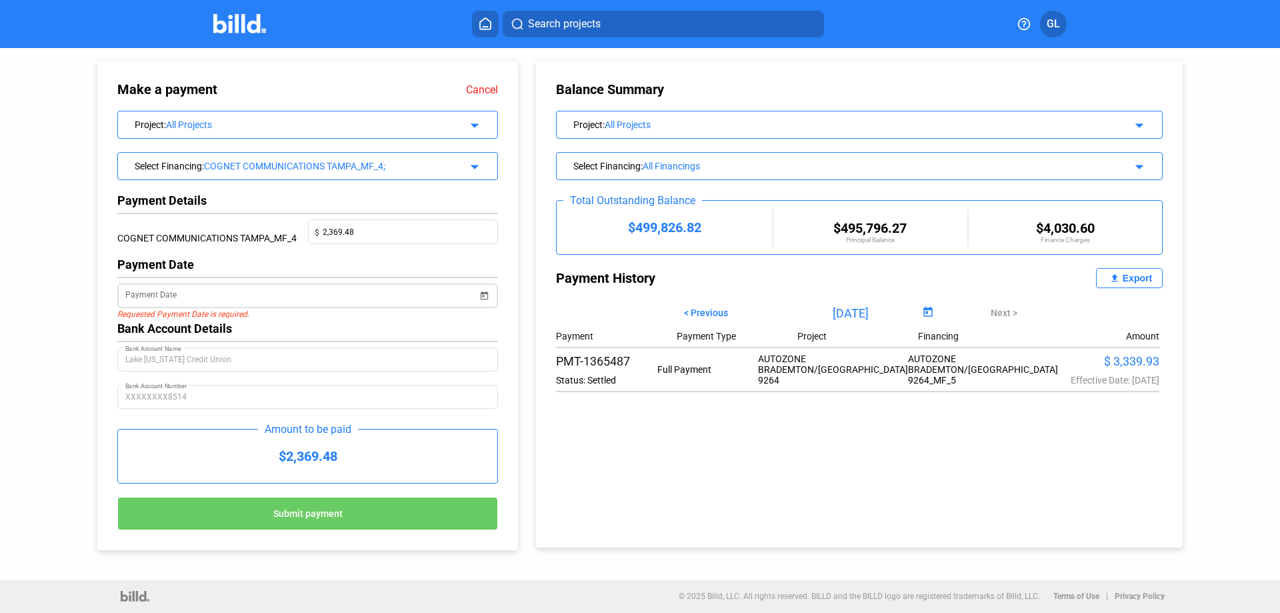
click at [490, 296] on span "Open calendar" at bounding box center [484, 287] width 32 height 32
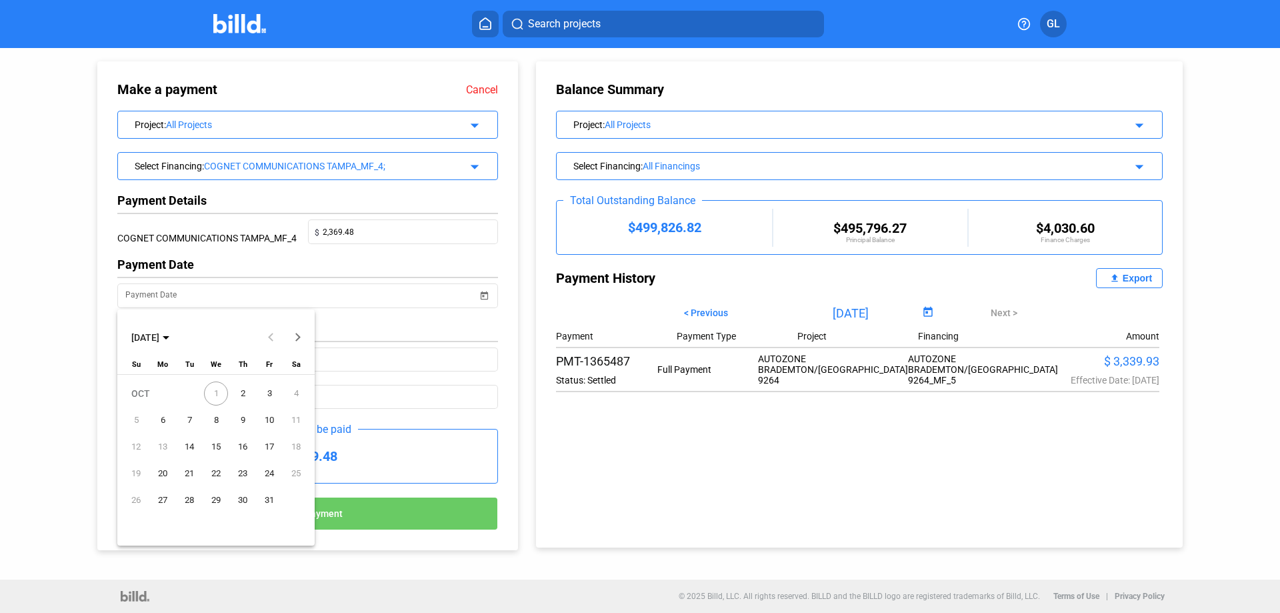
click at [247, 391] on span "2" at bounding box center [243, 393] width 24 height 24
type input "[DATE]"
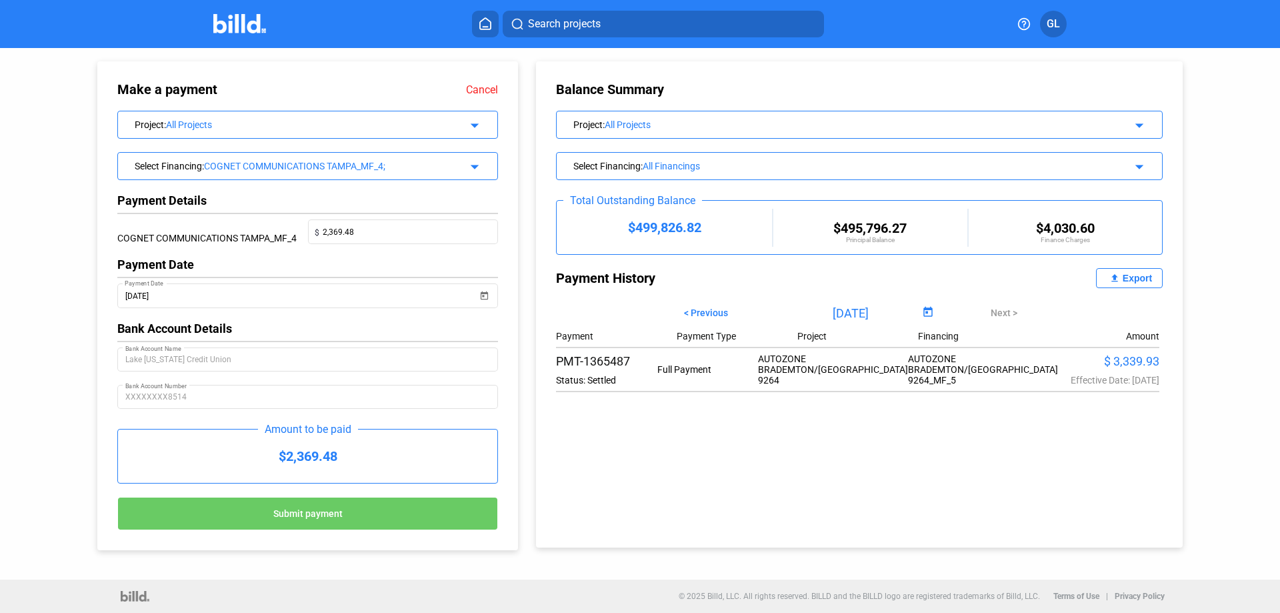
drag, startPoint x: 329, startPoint y: 513, endPoint x: 356, endPoint y: 515, distance: 26.7
click at [329, 513] on span "Submit payment" at bounding box center [307, 513] width 69 height 11
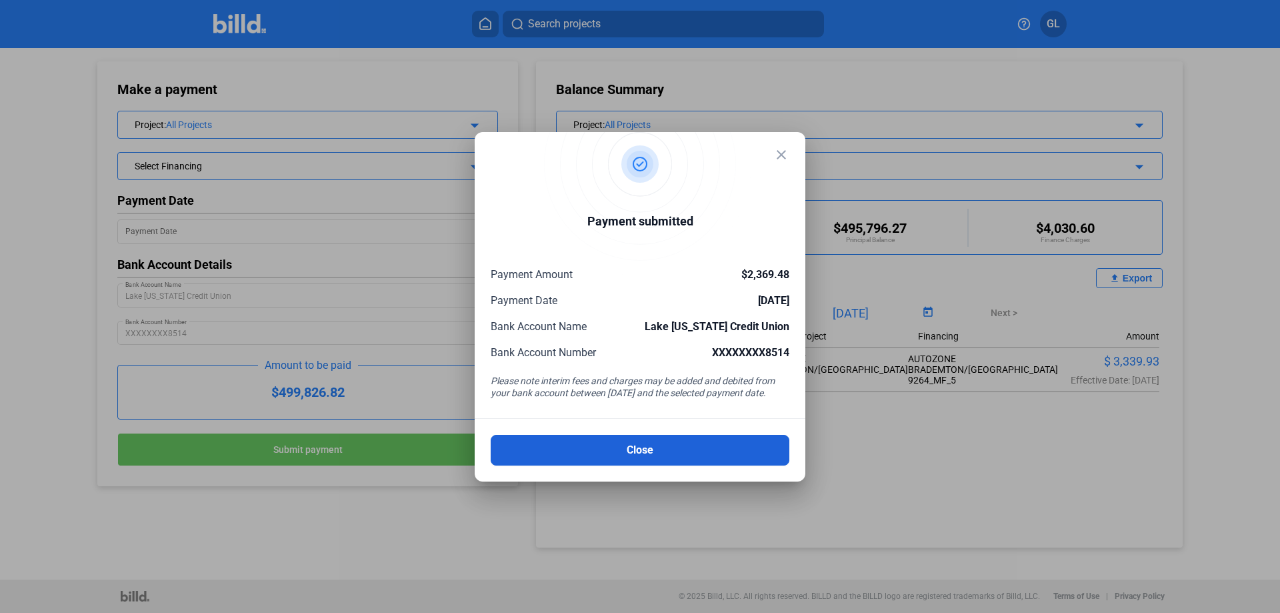
click at [673, 451] on button "Close" at bounding box center [640, 450] width 299 height 31
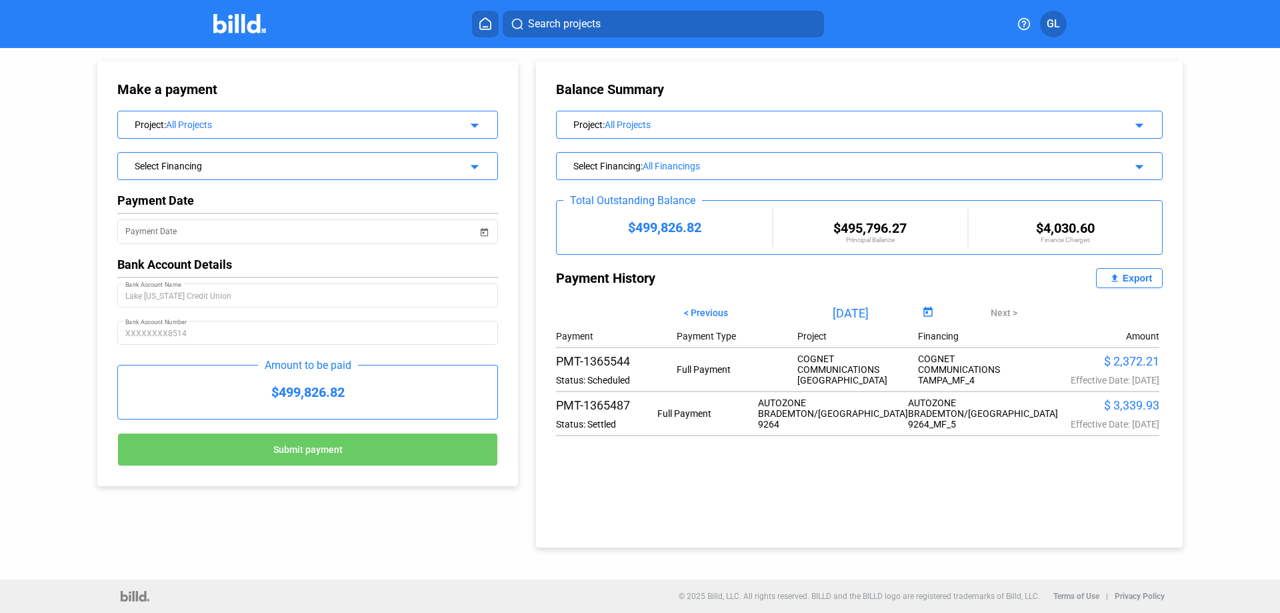
click at [252, 28] on img at bounding box center [239, 23] width 53 height 19
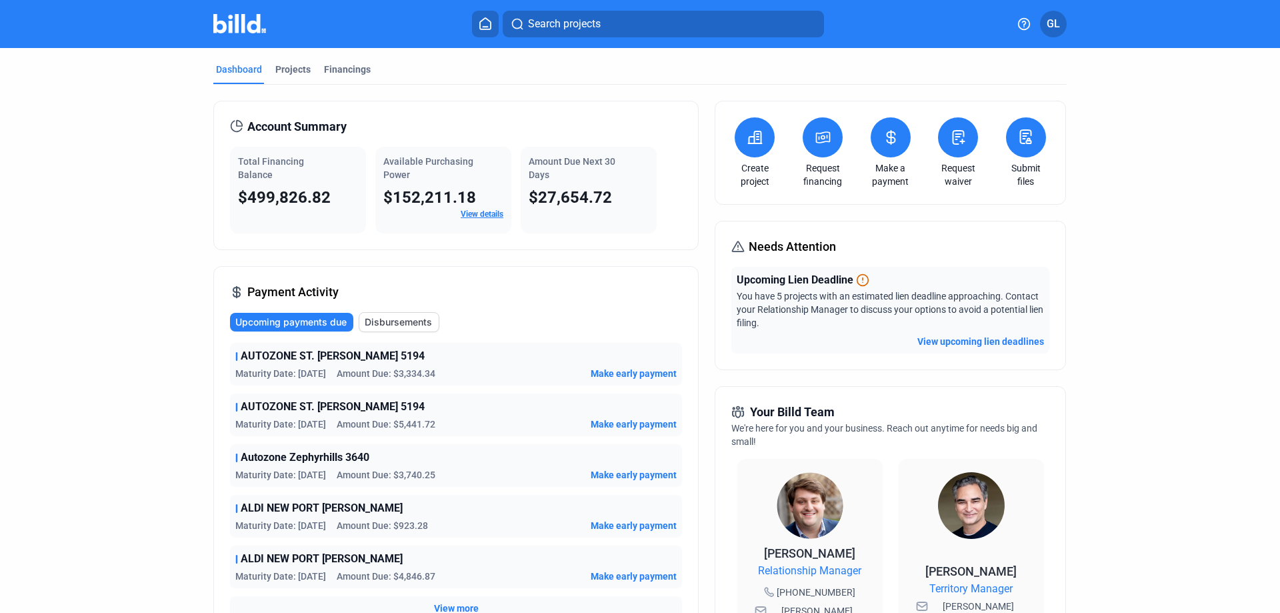
click at [1057, 24] on span "GL" at bounding box center [1053, 24] width 13 height 16
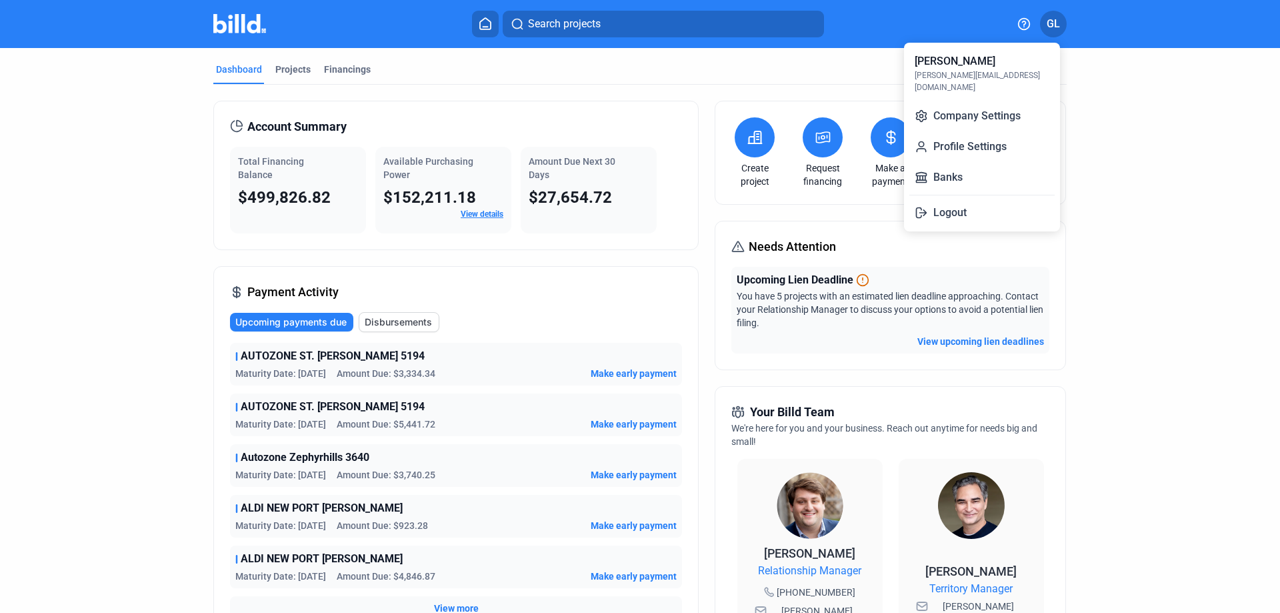
click at [1126, 183] on div at bounding box center [640, 306] width 1280 height 613
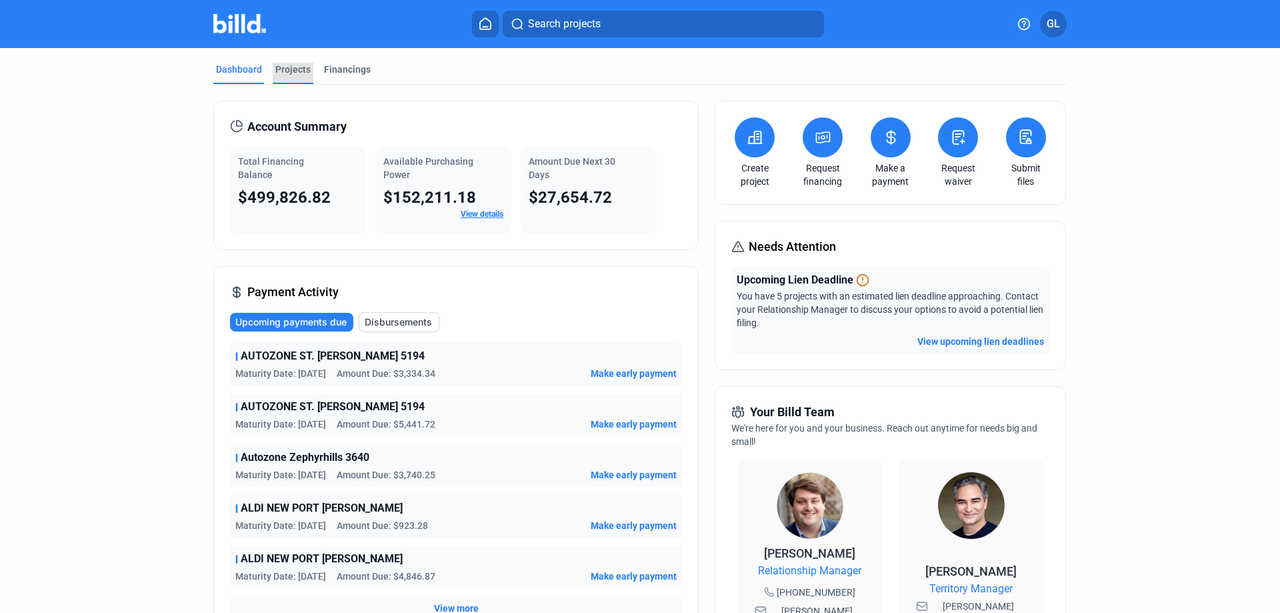
click at [288, 66] on div "Projects" at bounding box center [292, 69] width 35 height 13
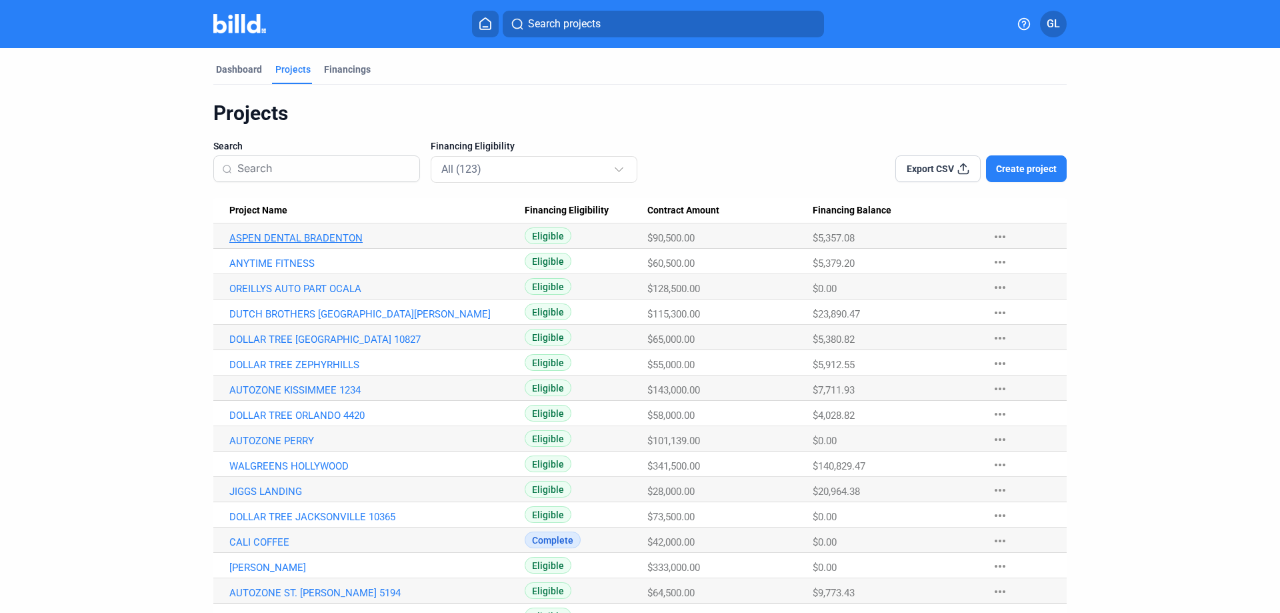
click at [276, 239] on link "ASPEN DENTAL BRADENTON" at bounding box center [376, 238] width 295 height 12
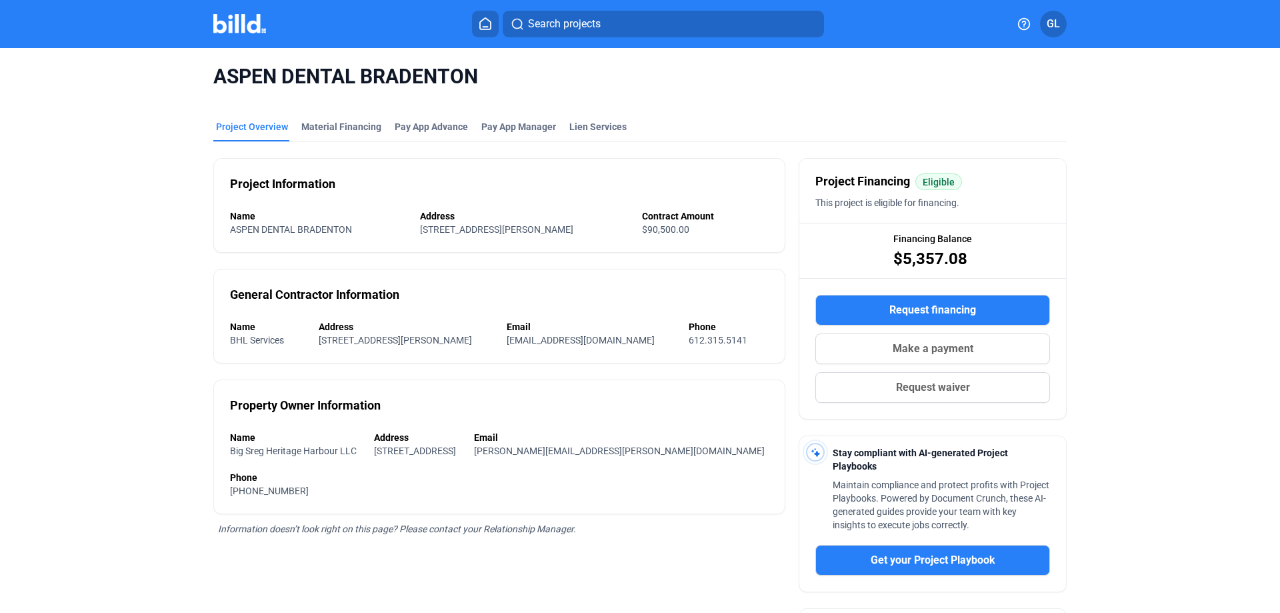
click at [1057, 29] on span "GL" at bounding box center [1053, 24] width 13 height 16
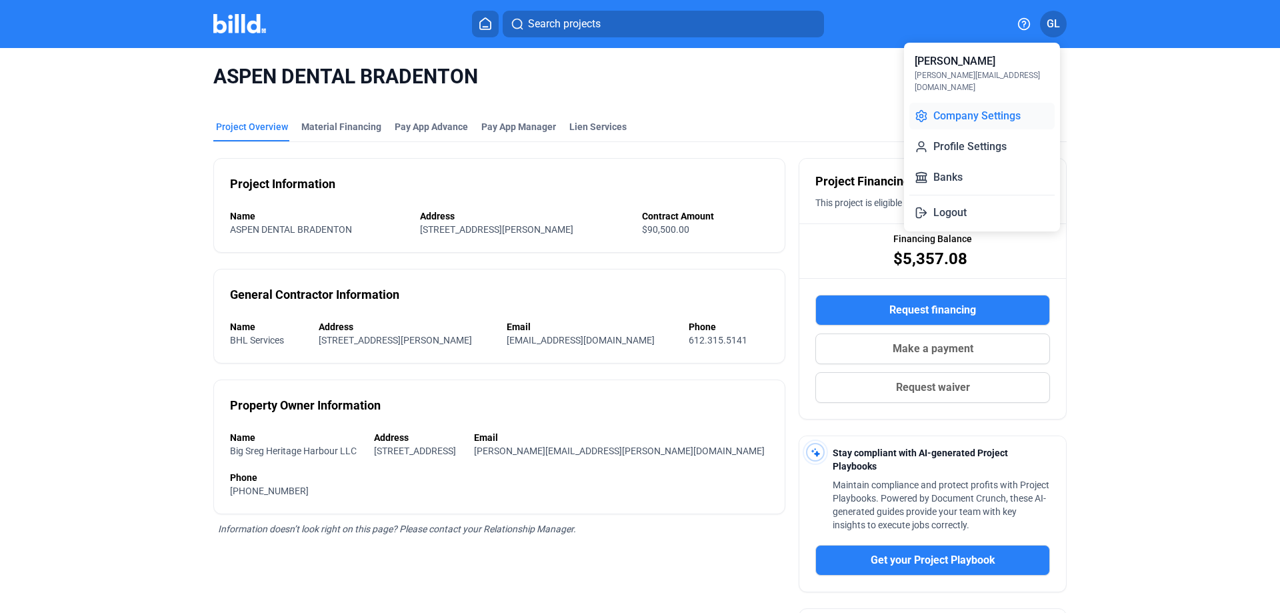
click at [959, 103] on button "Company Settings" at bounding box center [981, 116] width 145 height 27
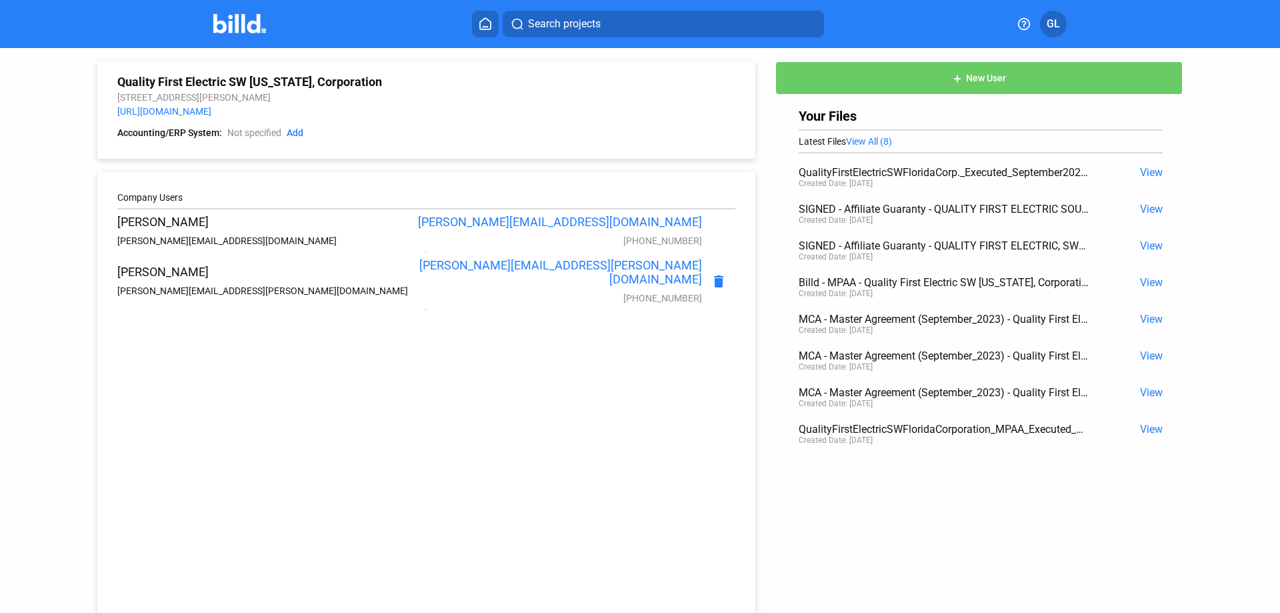
click at [239, 21] on img at bounding box center [239, 23] width 53 height 19
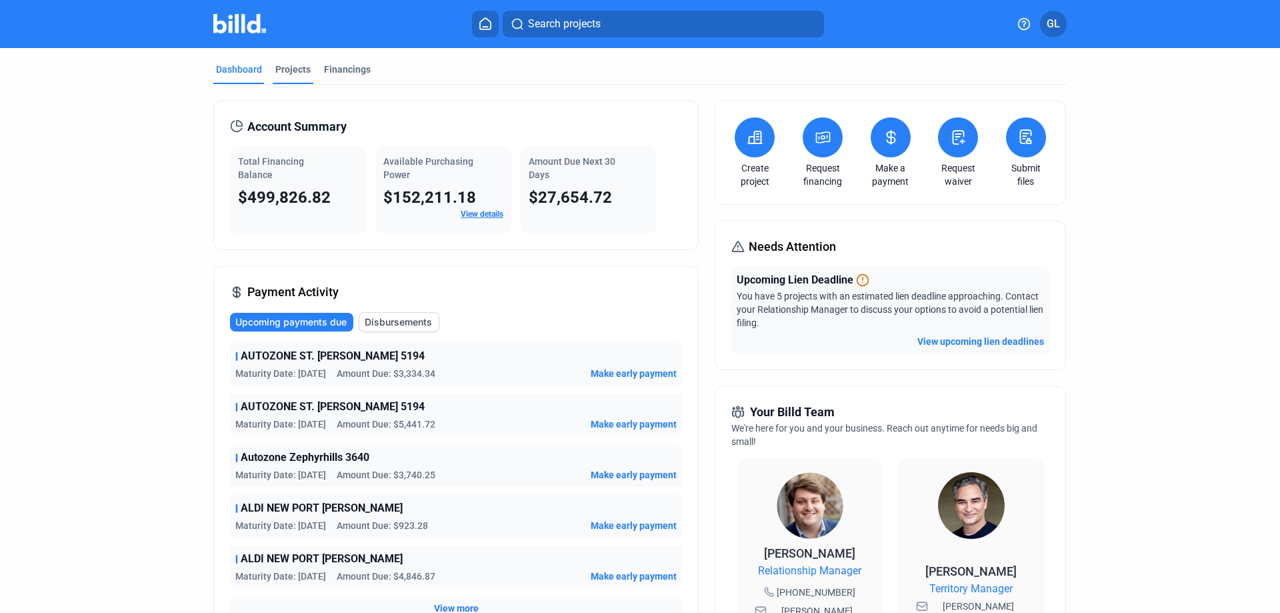
click at [286, 72] on div "Projects" at bounding box center [292, 69] width 35 height 13
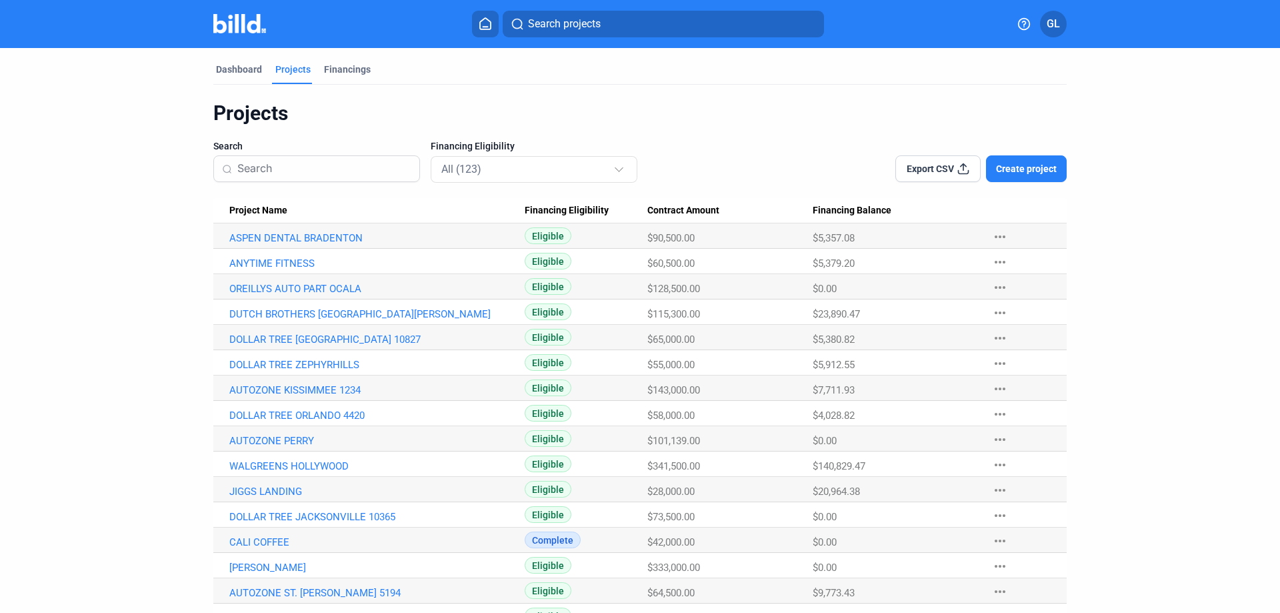
click at [363, 171] on input at bounding box center [324, 169] width 174 height 28
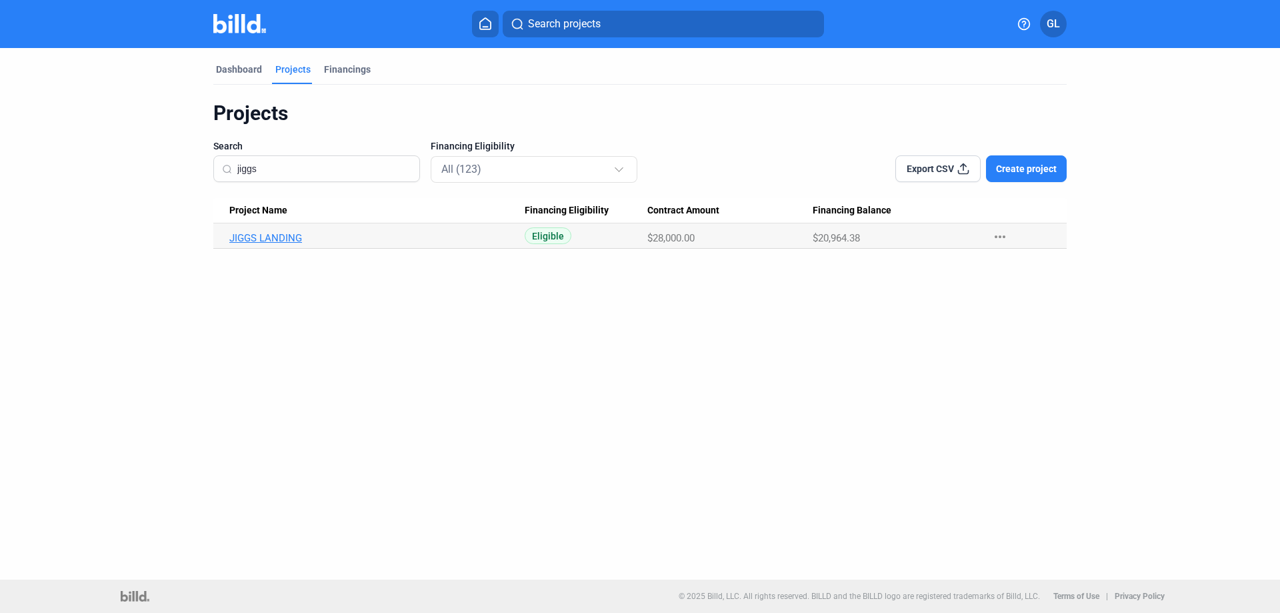
type input "jiggs"
click at [233, 238] on link "JIGGS LANDING" at bounding box center [376, 238] width 295 height 12
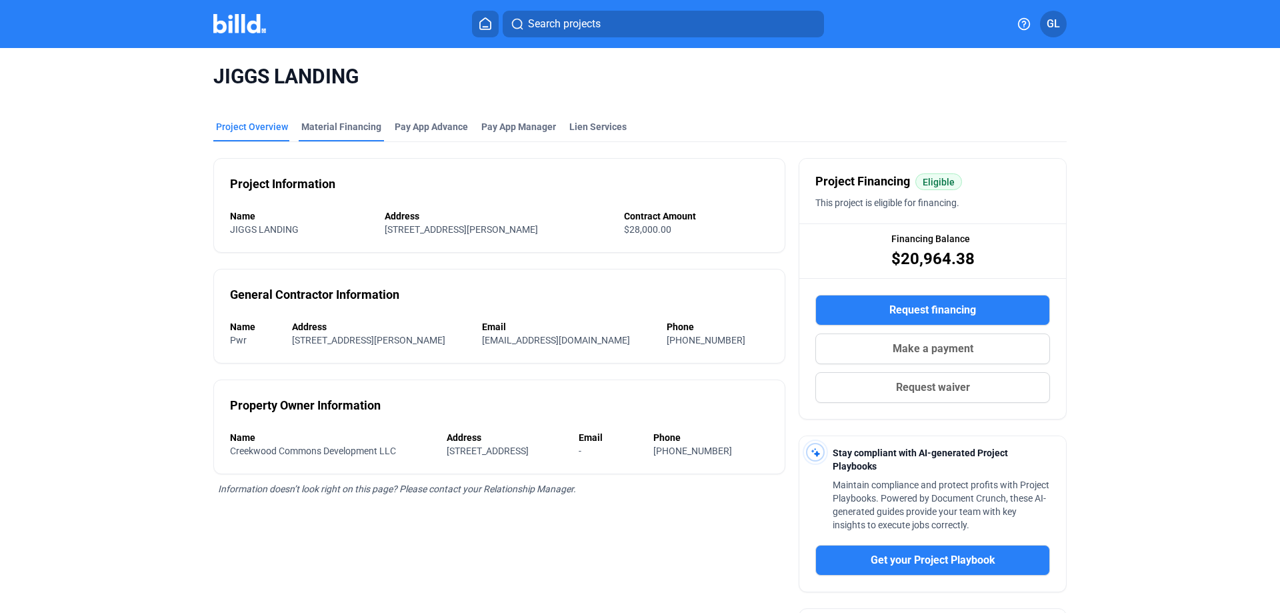
click at [337, 130] on div "Material Financing" at bounding box center [341, 126] width 80 height 13
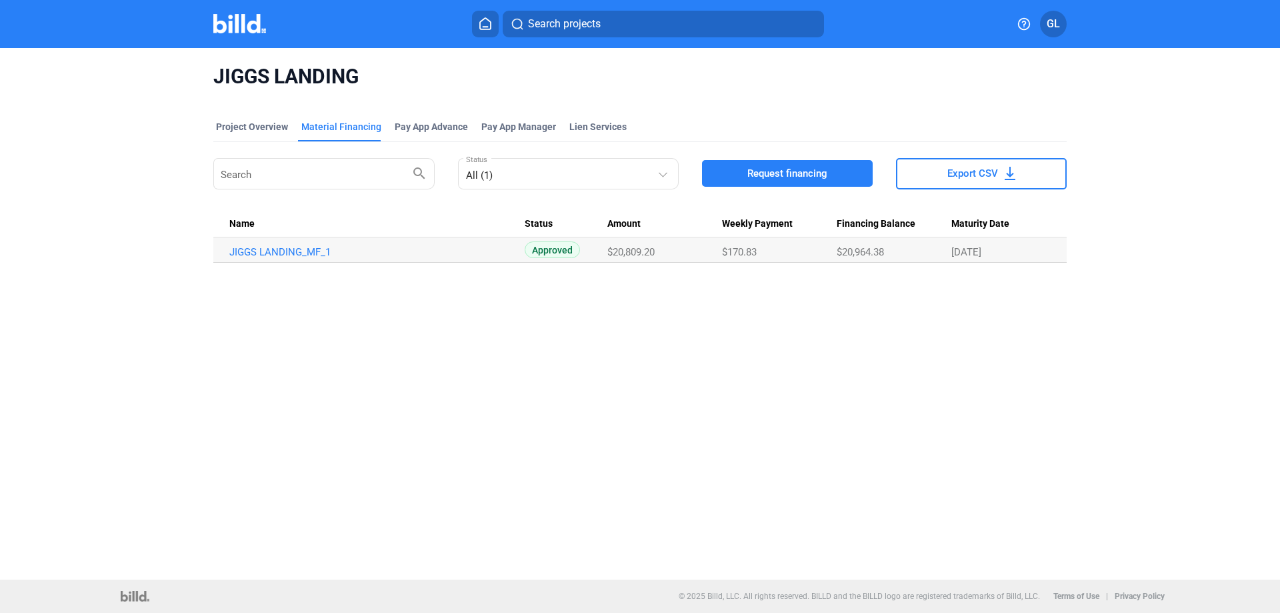
click at [802, 170] on span "Request financing" at bounding box center [787, 173] width 80 height 13
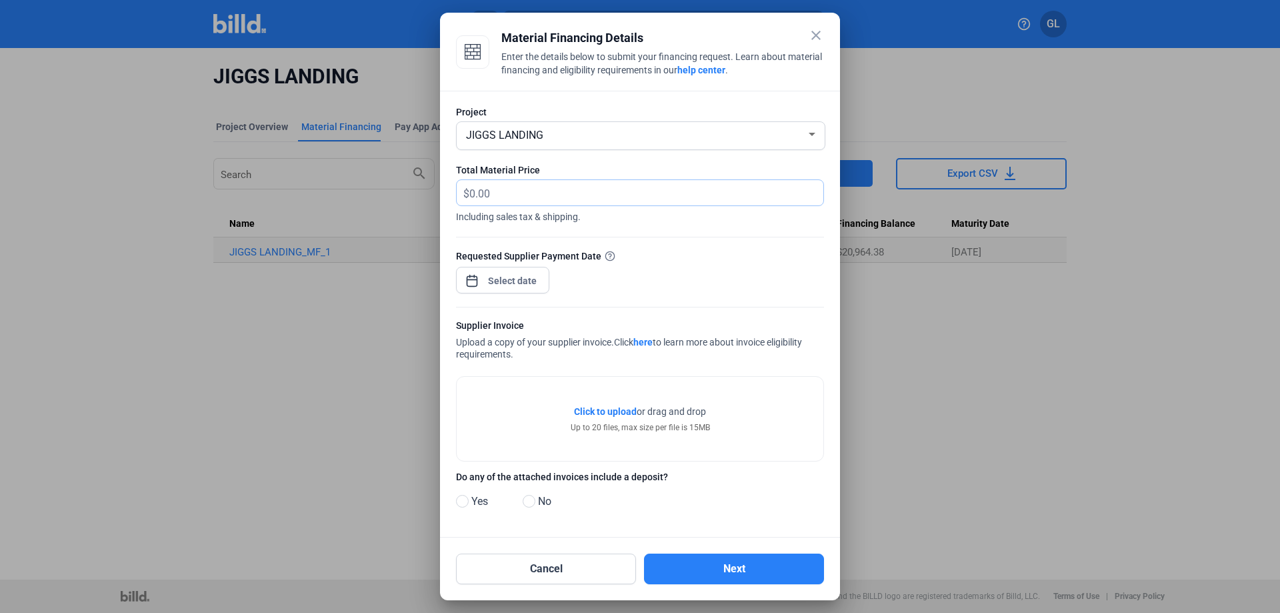
click at [527, 195] on input "text" at bounding box center [638, 193] width 339 height 26
click at [507, 190] on input "text" at bounding box center [646, 193] width 354 height 26
type input "775.09"
click at [507, 267] on div at bounding box center [502, 278] width 93 height 29
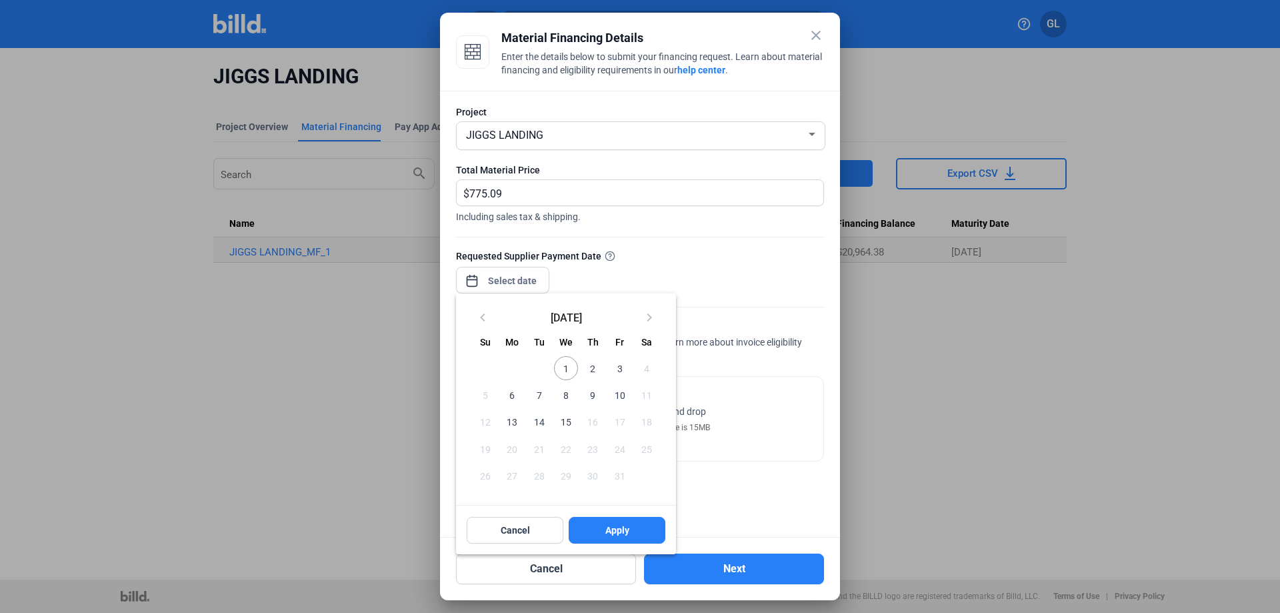
click at [567, 369] on span "1" at bounding box center [566, 368] width 24 height 24
drag, startPoint x: 615, startPoint y: 529, endPoint x: 621, endPoint y: 515, distance: 15.2
click at [614, 529] on span "Apply" at bounding box center [617, 529] width 24 height 13
type input "[DATE]"
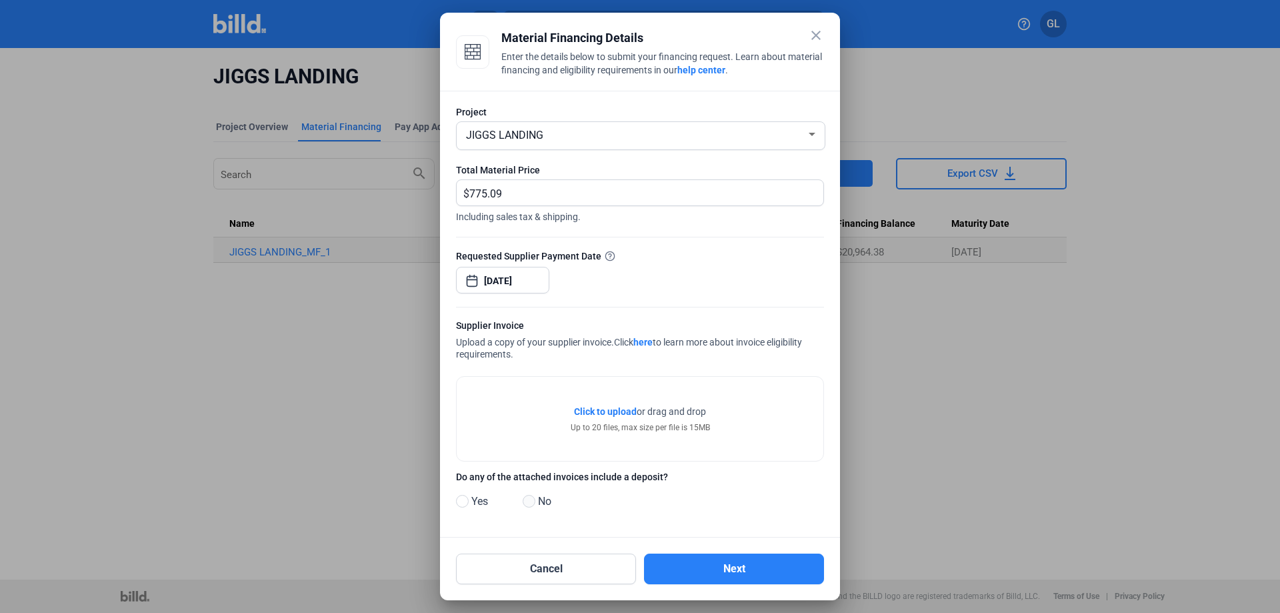
click at [527, 505] on span at bounding box center [529, 501] width 13 height 13
click at [527, 505] on input "No" at bounding box center [528, 502] width 10 height 10
radio input "true"
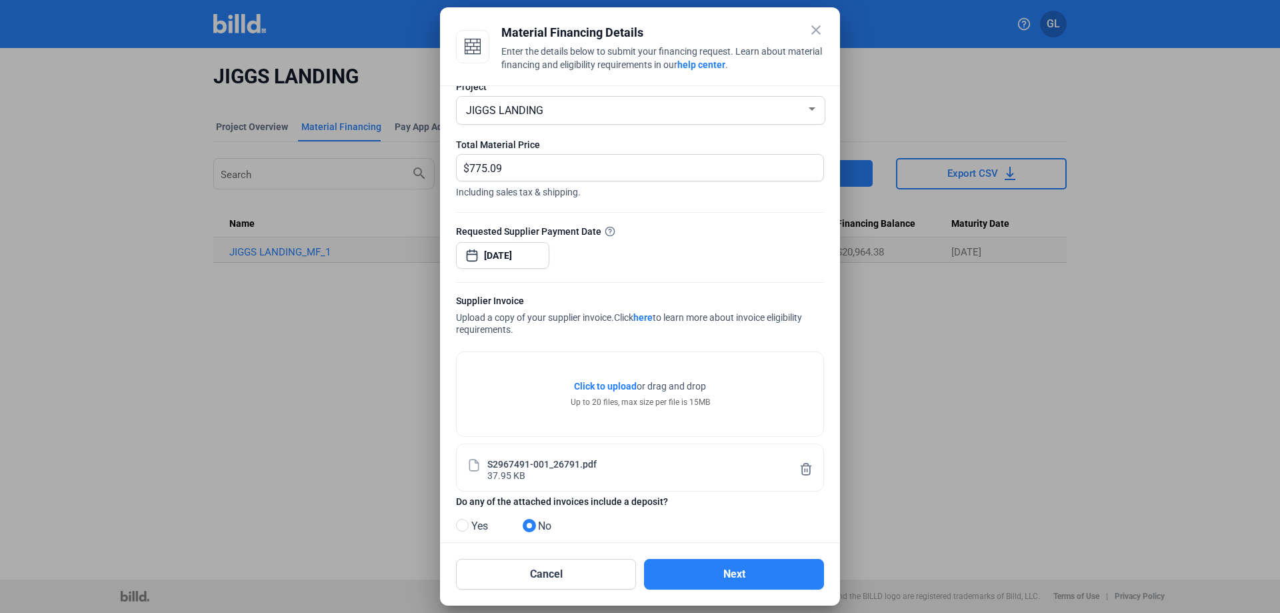
scroll to position [41, 0]
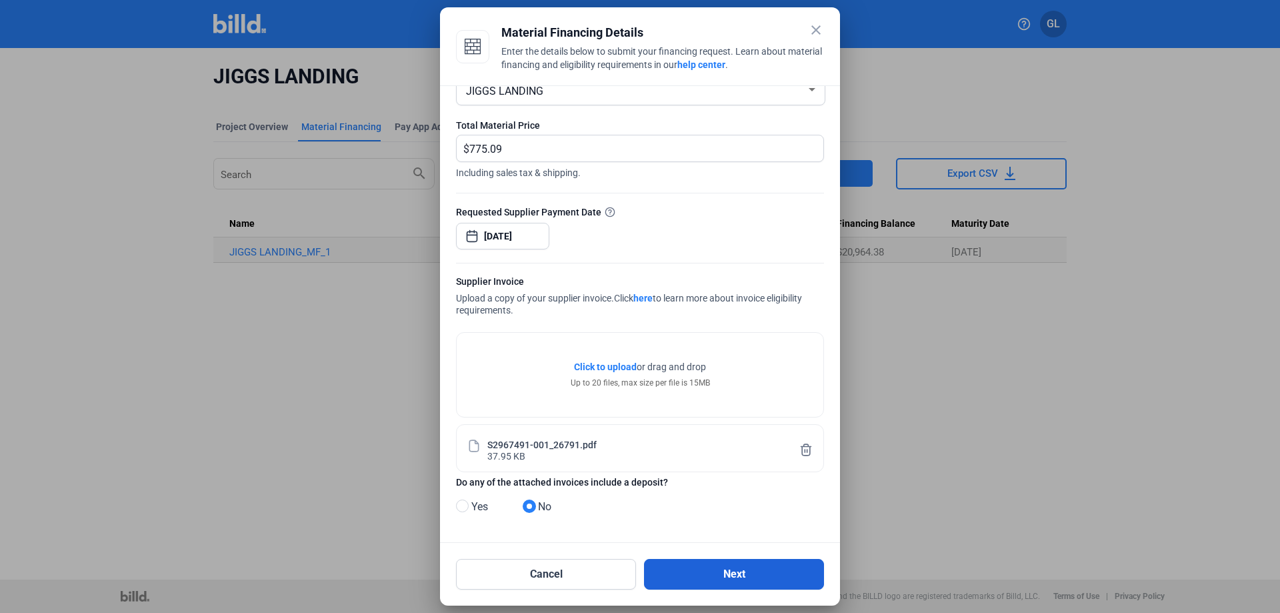
click at [759, 579] on button "Next" at bounding box center [734, 574] width 180 height 31
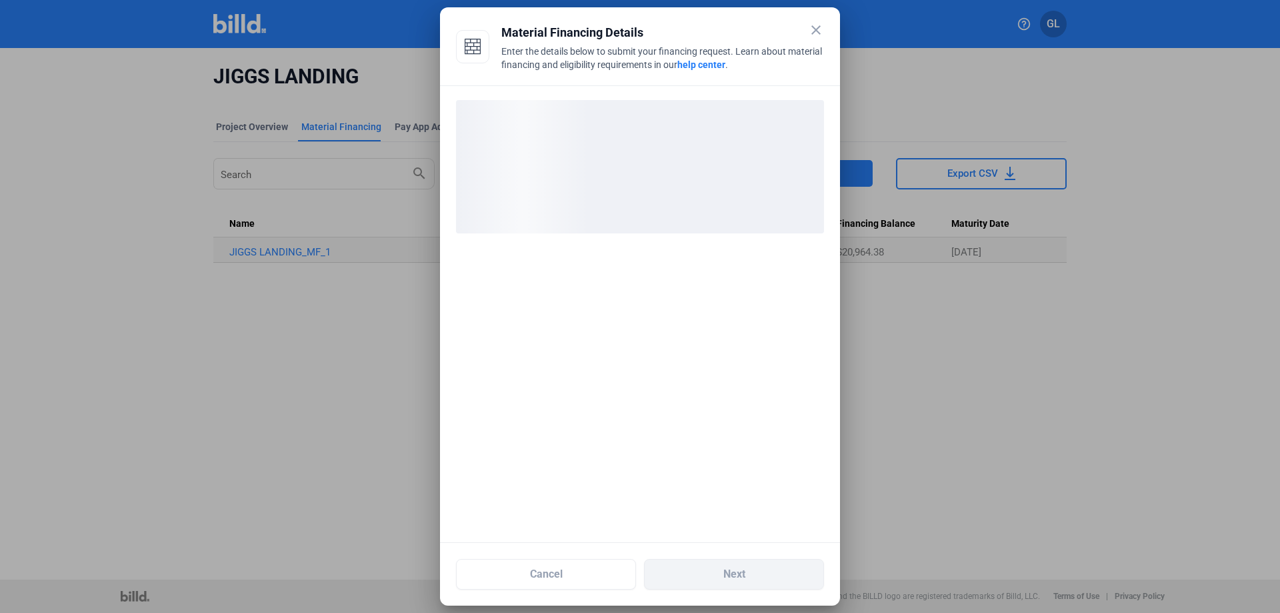
scroll to position [0, 0]
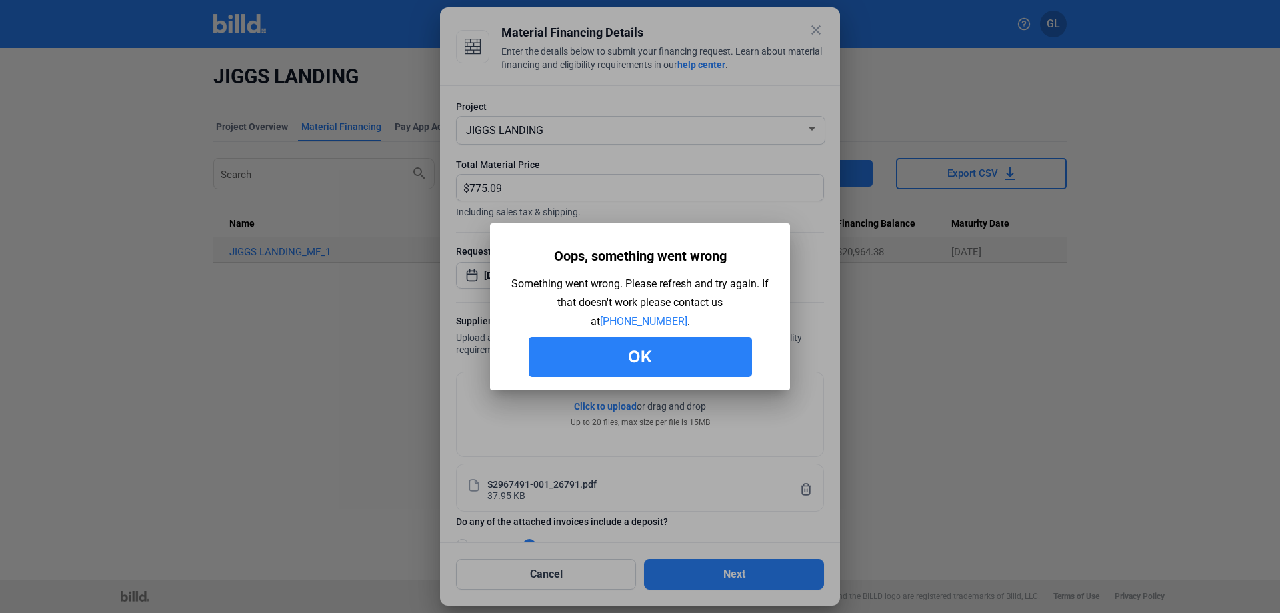
click at [623, 353] on button "Ok" at bounding box center [640, 357] width 223 height 40
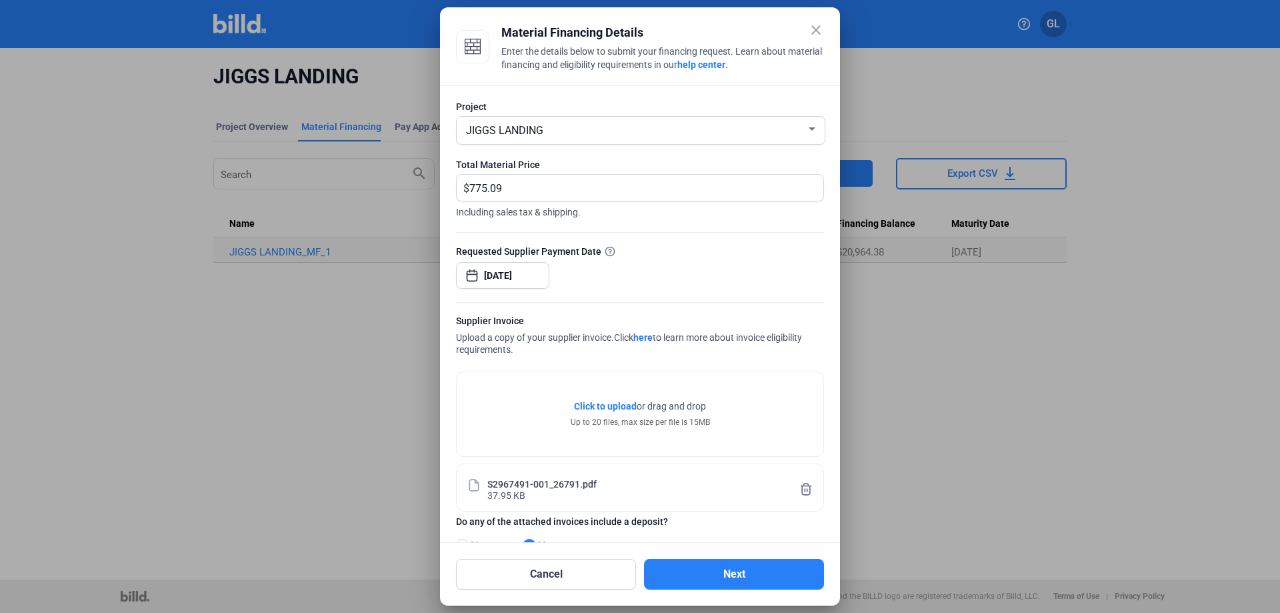
click at [814, 32] on mat-icon "close" at bounding box center [816, 30] width 16 height 16
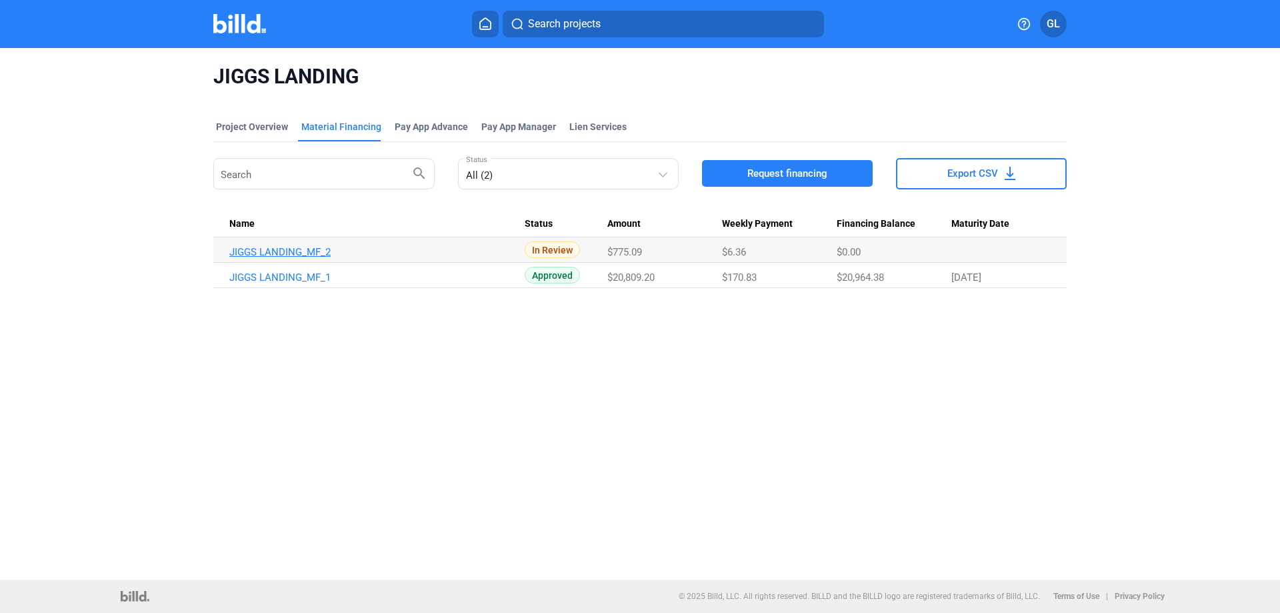
click at [301, 250] on link "JIGGS LANDING_MF_2" at bounding box center [376, 252] width 295 height 12
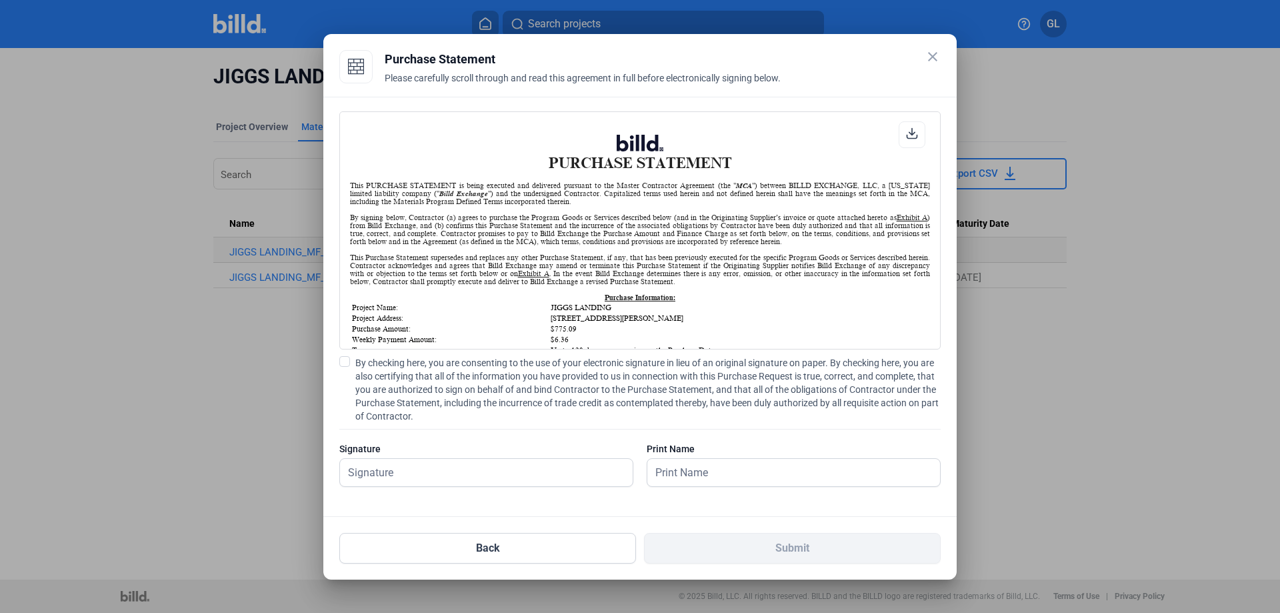
scroll to position [1, 0]
click at [341, 357] on span at bounding box center [344, 361] width 11 height 11
click at [0, 0] on input "By checking here, you are consenting to the use of your electronic signature in…" at bounding box center [0, 0] width 0 height 0
drag, startPoint x: 379, startPoint y: 470, endPoint x: 387, endPoint y: 471, distance: 8.0
click at [379, 470] on input "text" at bounding box center [479, 472] width 278 height 27
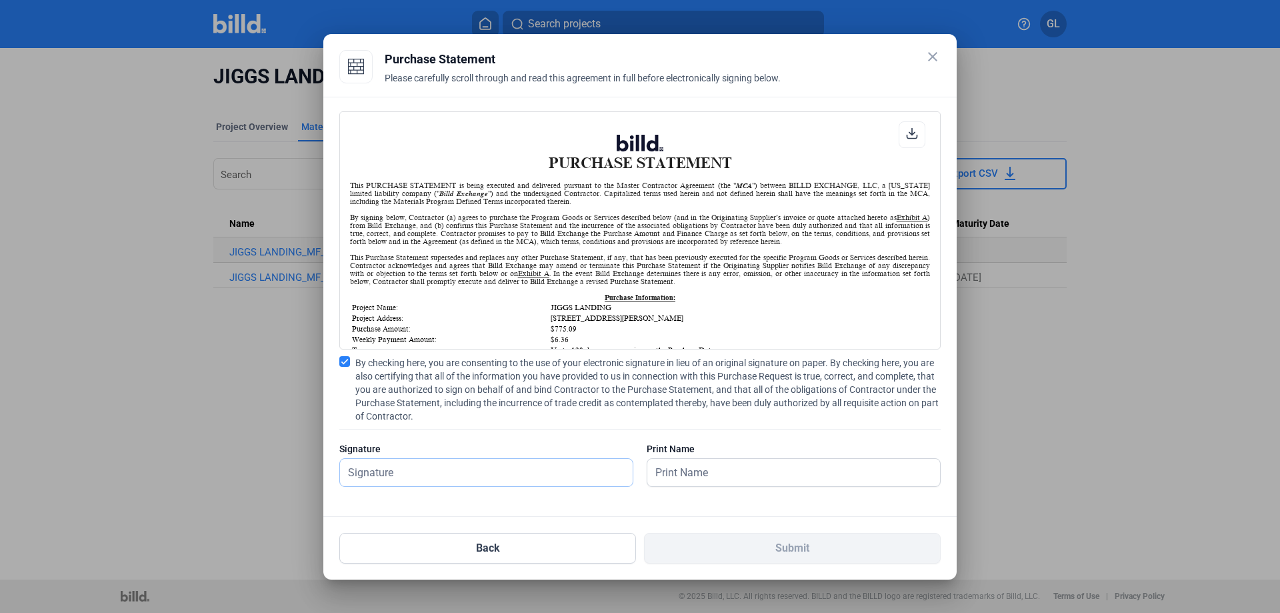
type input "[PERSON_NAME]"
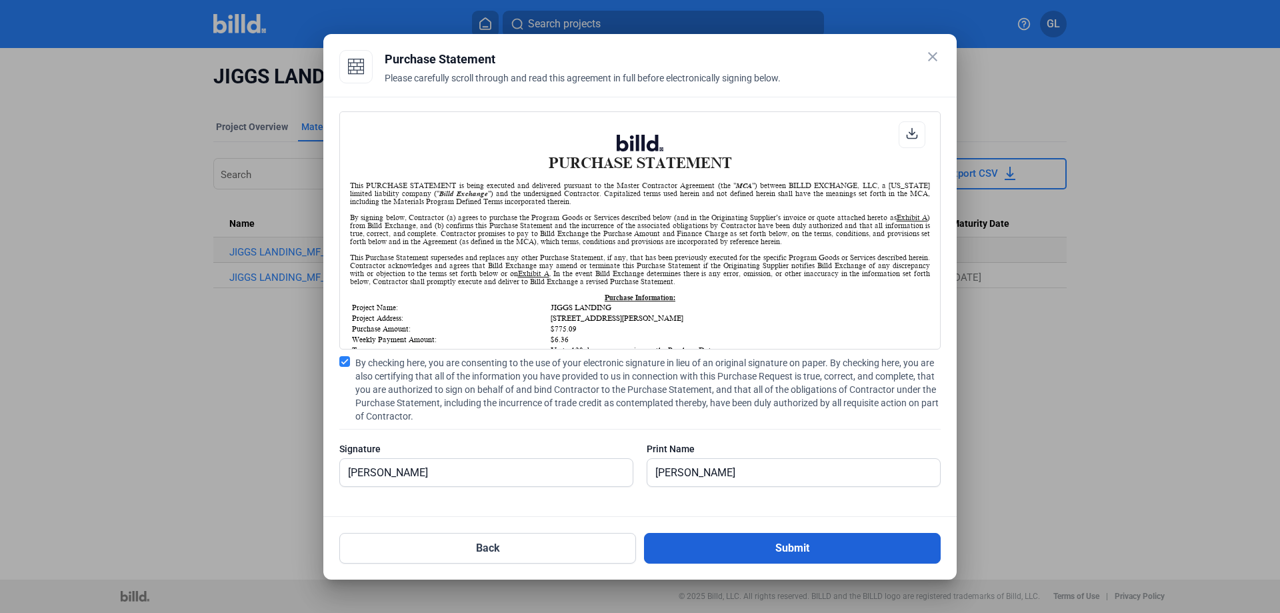
click at [752, 555] on button "Submit" at bounding box center [792, 548] width 297 height 31
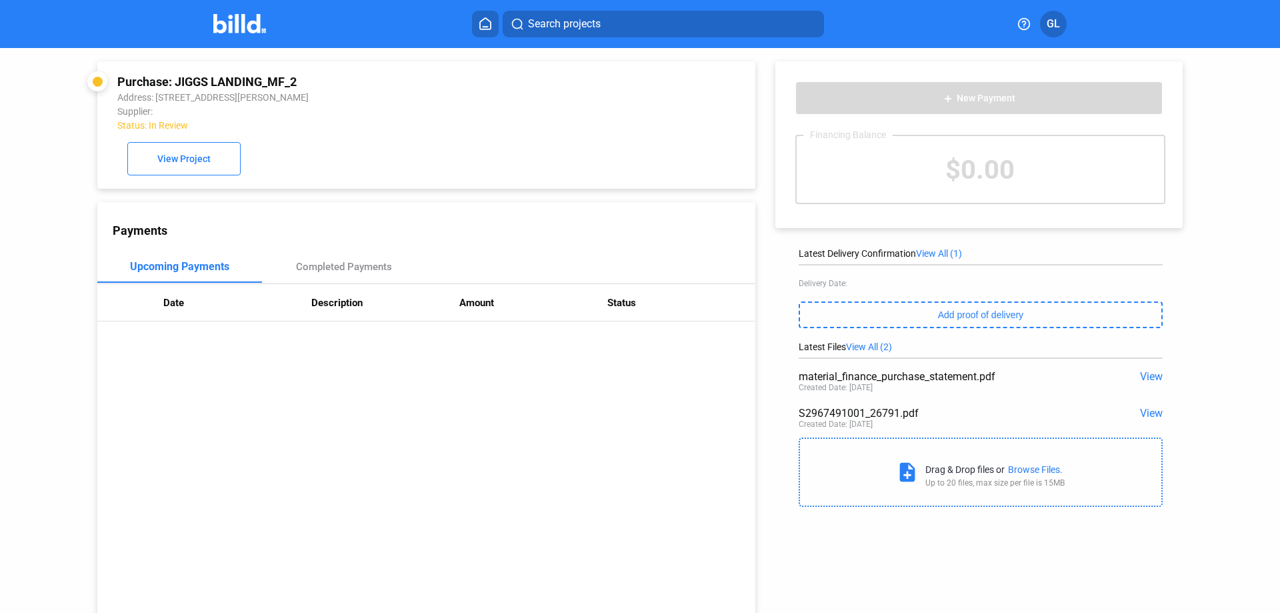
click at [239, 25] on img at bounding box center [239, 23] width 53 height 19
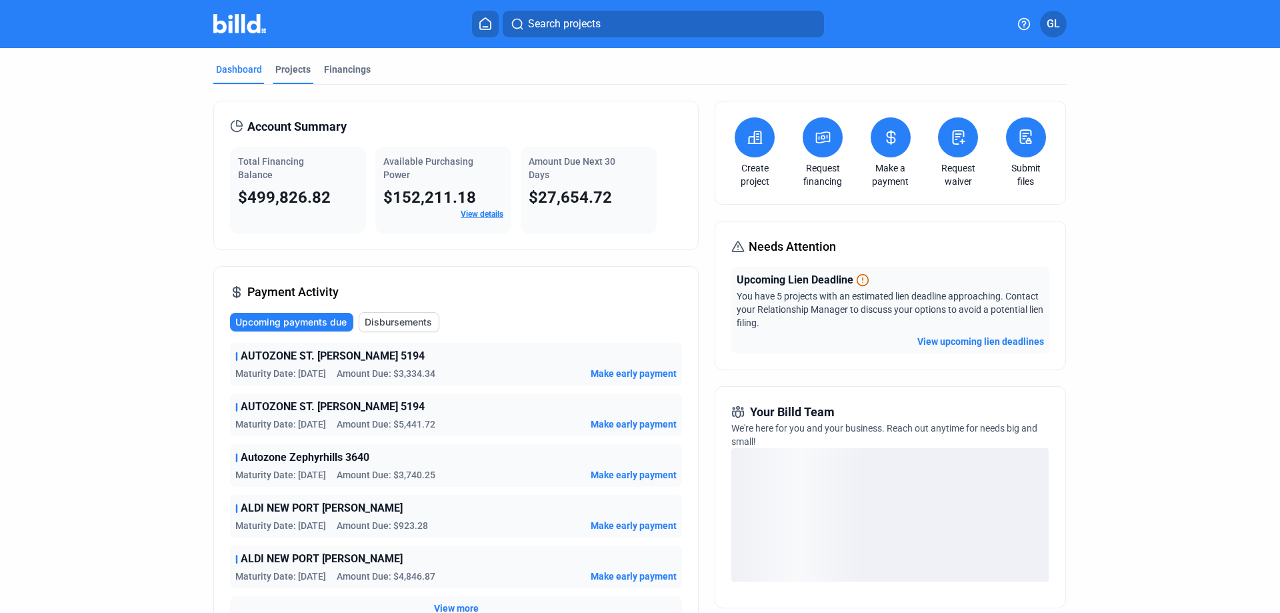
click at [292, 67] on div "Projects" at bounding box center [292, 69] width 35 height 13
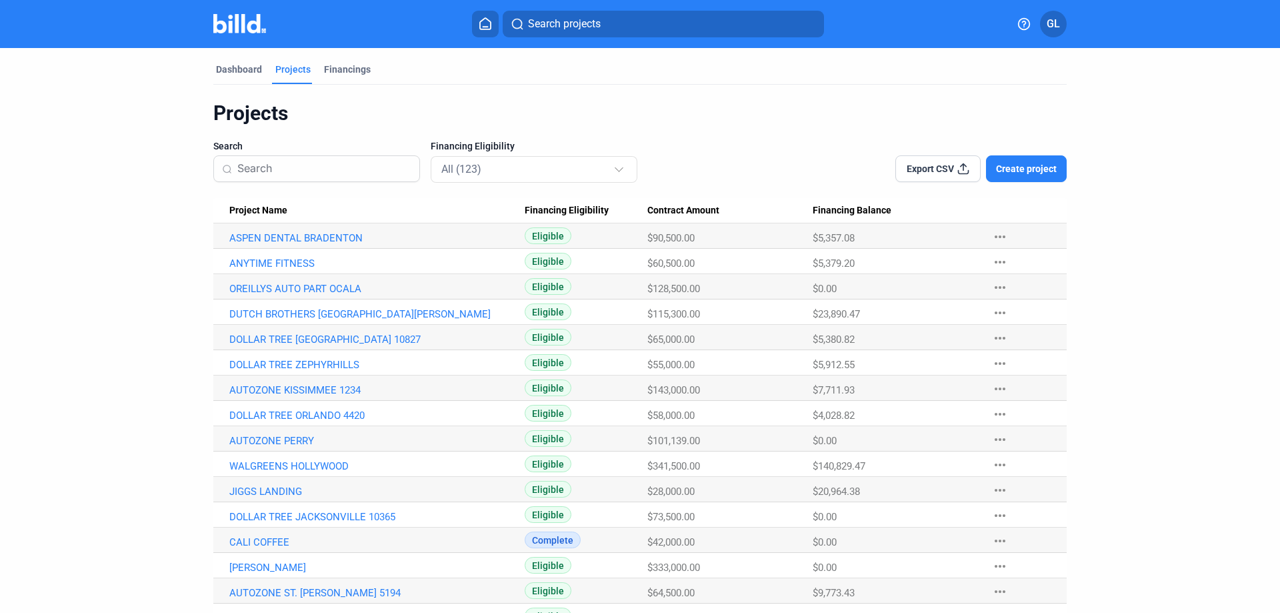
click at [282, 167] on input at bounding box center [324, 169] width 174 height 28
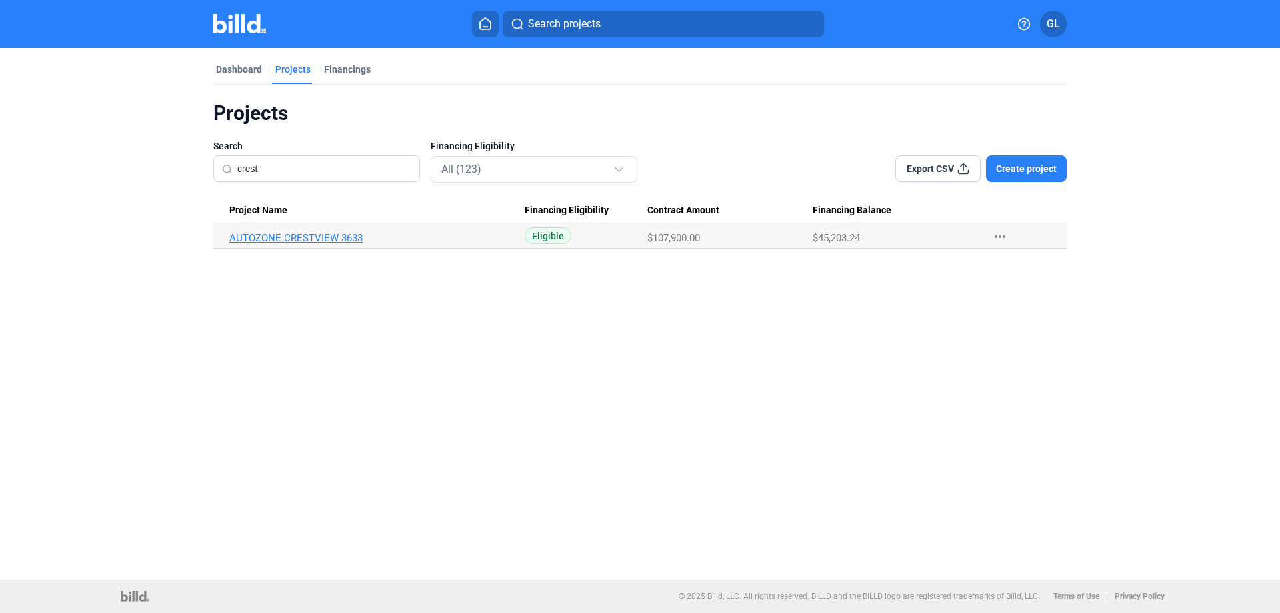
type input "crest"
click at [315, 241] on link "AUTOZONE CRESTVIEW 3633" at bounding box center [376, 238] width 295 height 12
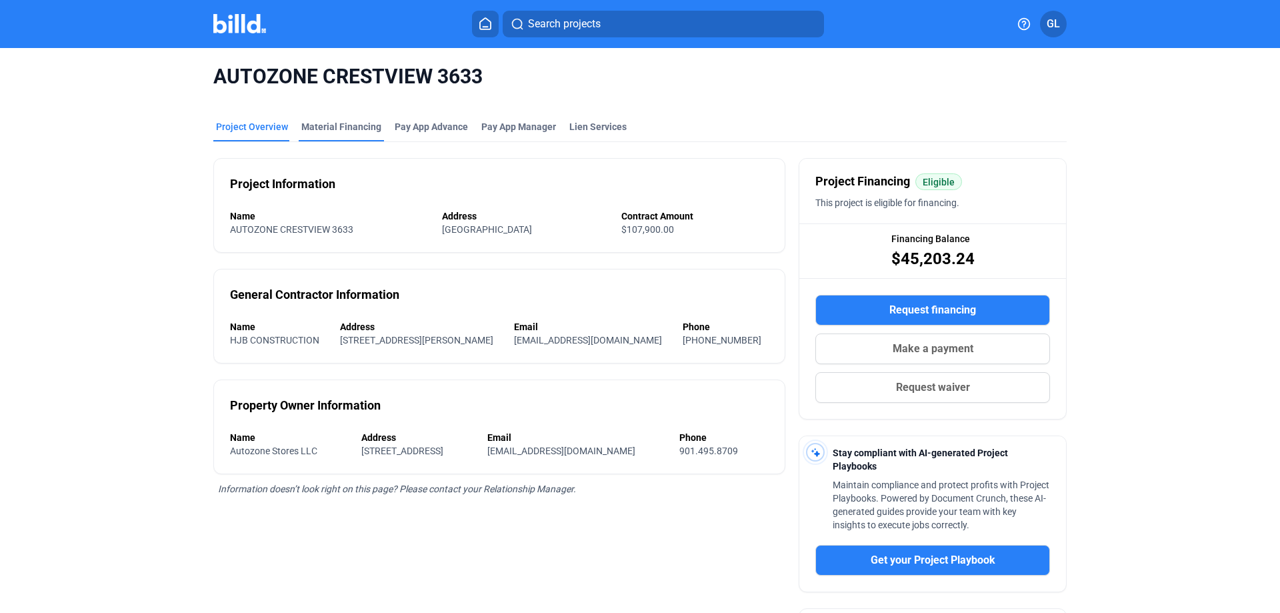
drag, startPoint x: 335, startPoint y: 127, endPoint x: 351, endPoint y: 137, distance: 19.4
click at [334, 127] on div "Material Financing" at bounding box center [341, 126] width 80 height 13
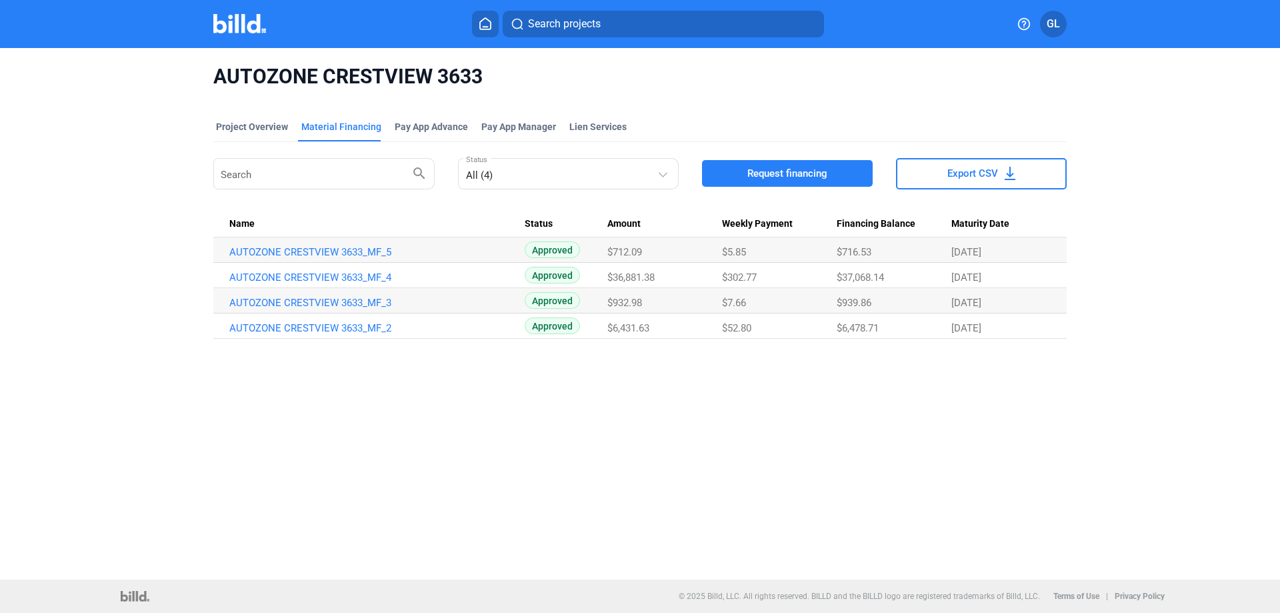
click at [751, 175] on span "Request financing" at bounding box center [787, 173] width 80 height 13
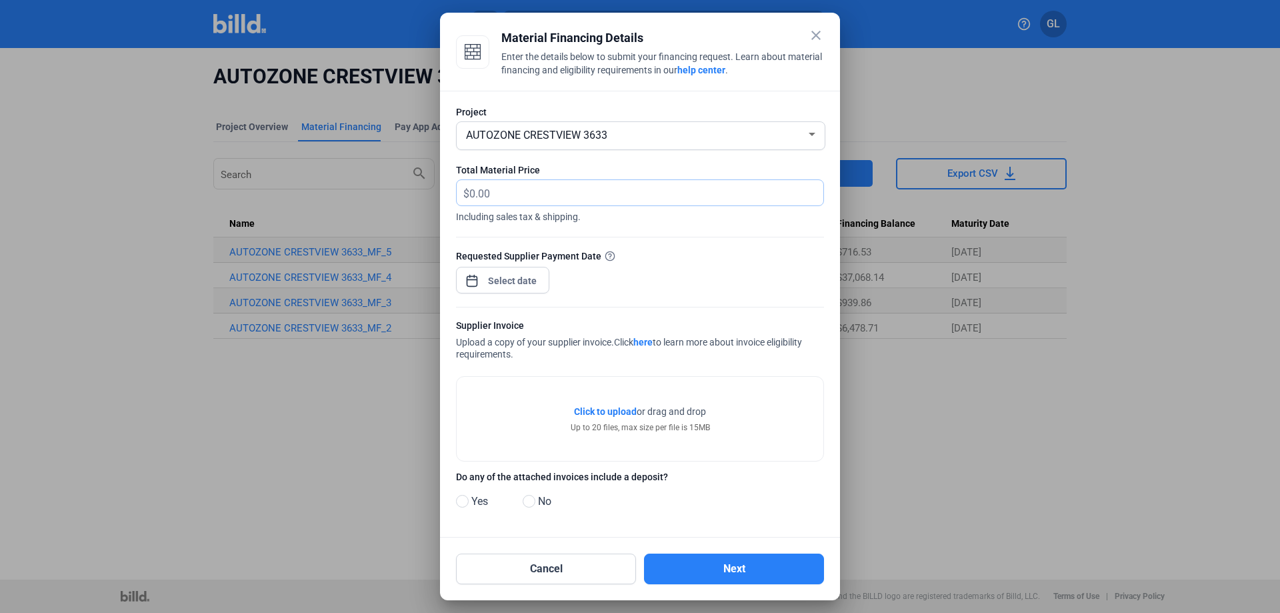
click at [512, 189] on input "text" at bounding box center [638, 193] width 339 height 26
click at [487, 190] on input "text" at bounding box center [646, 193] width 354 height 26
type input "1,485.28"
click at [531, 270] on div at bounding box center [512, 281] width 57 height 24
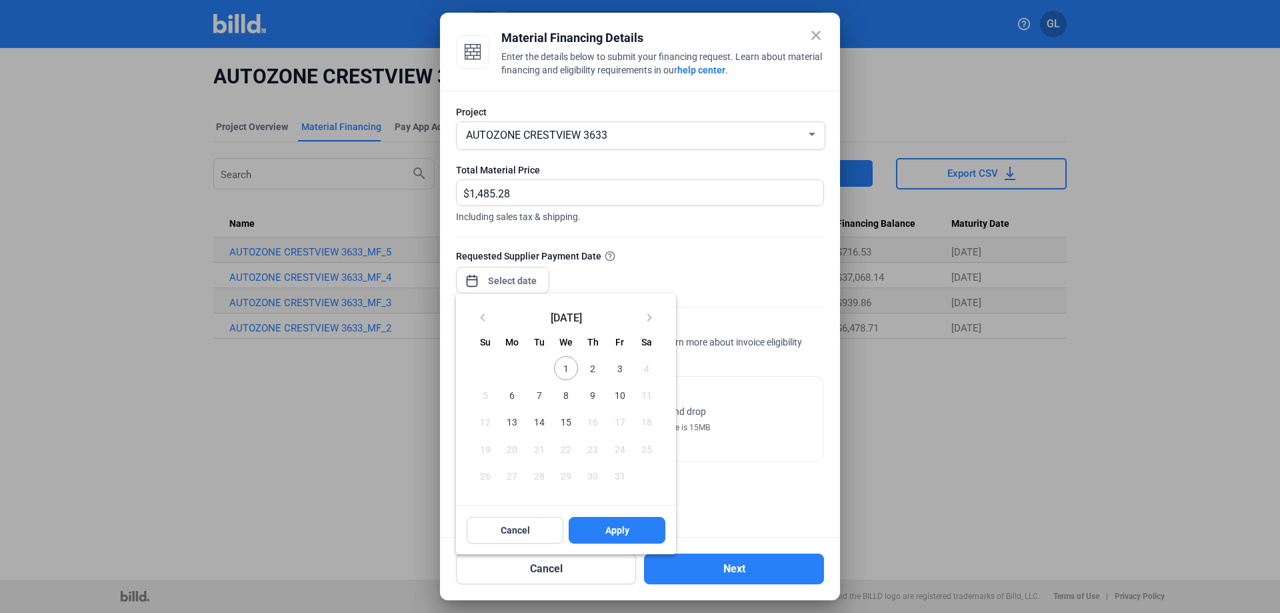
click at [565, 365] on span "1" at bounding box center [566, 368] width 24 height 24
click at [621, 532] on span "Apply" at bounding box center [617, 529] width 24 height 13
type input "[DATE]"
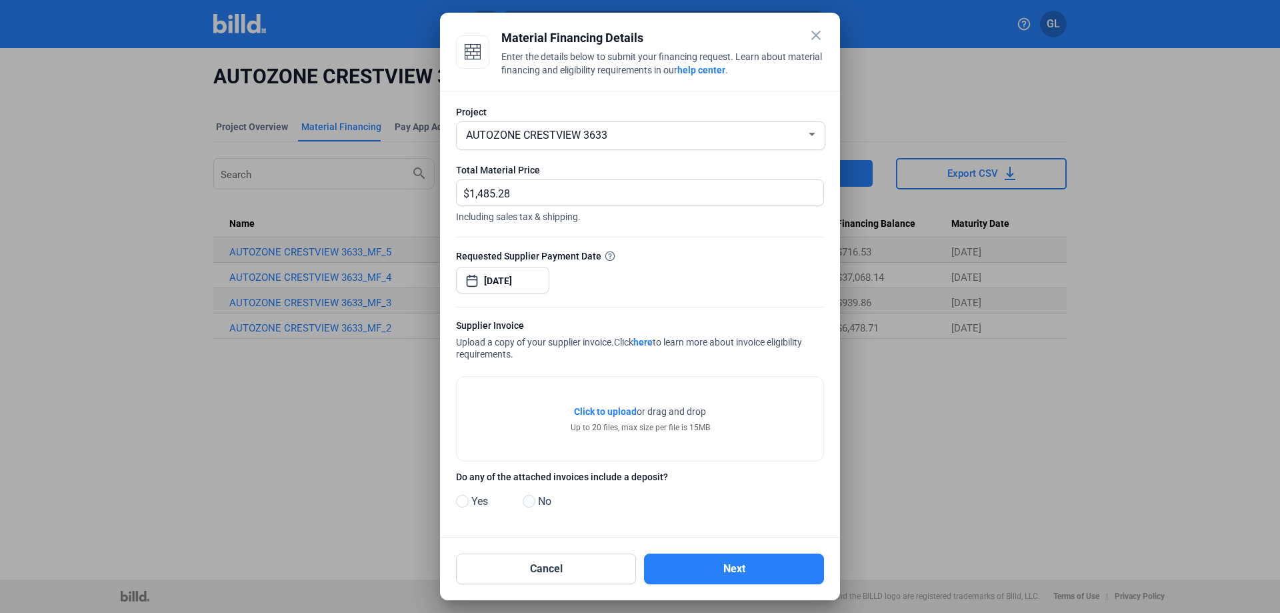
click at [529, 505] on span at bounding box center [529, 501] width 13 height 13
click at [529, 505] on input "No" at bounding box center [528, 502] width 10 height 10
radio input "true"
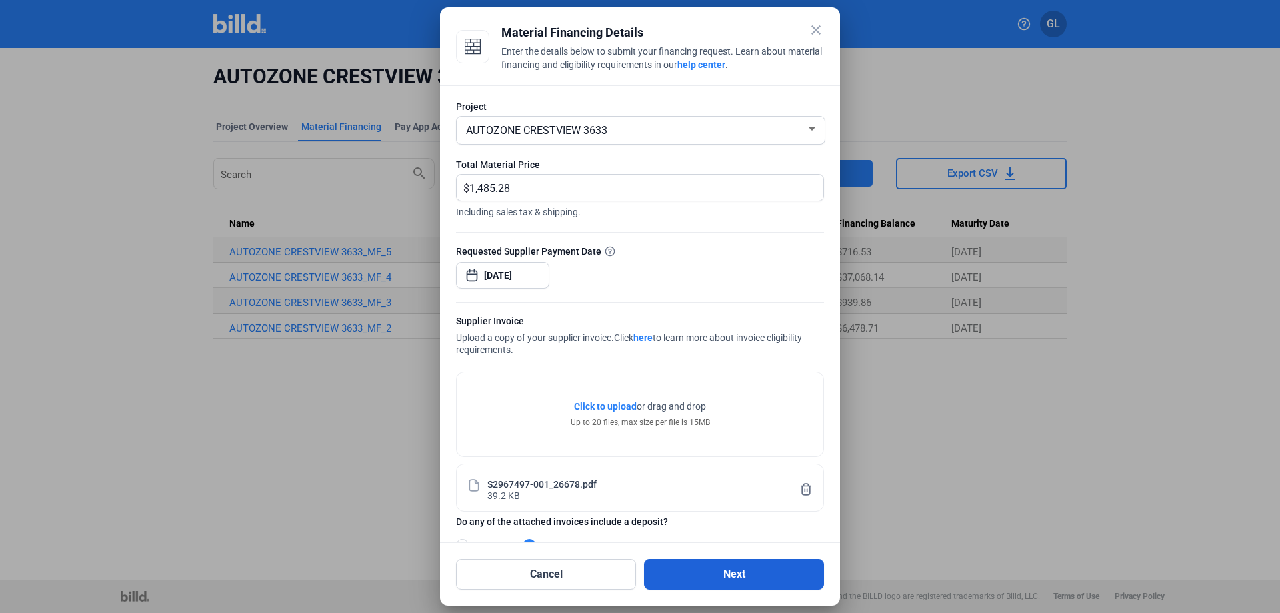
drag, startPoint x: 737, startPoint y: 574, endPoint x: 749, endPoint y: 575, distance: 12.0
click at [738, 575] on button "Next" at bounding box center [734, 574] width 180 height 31
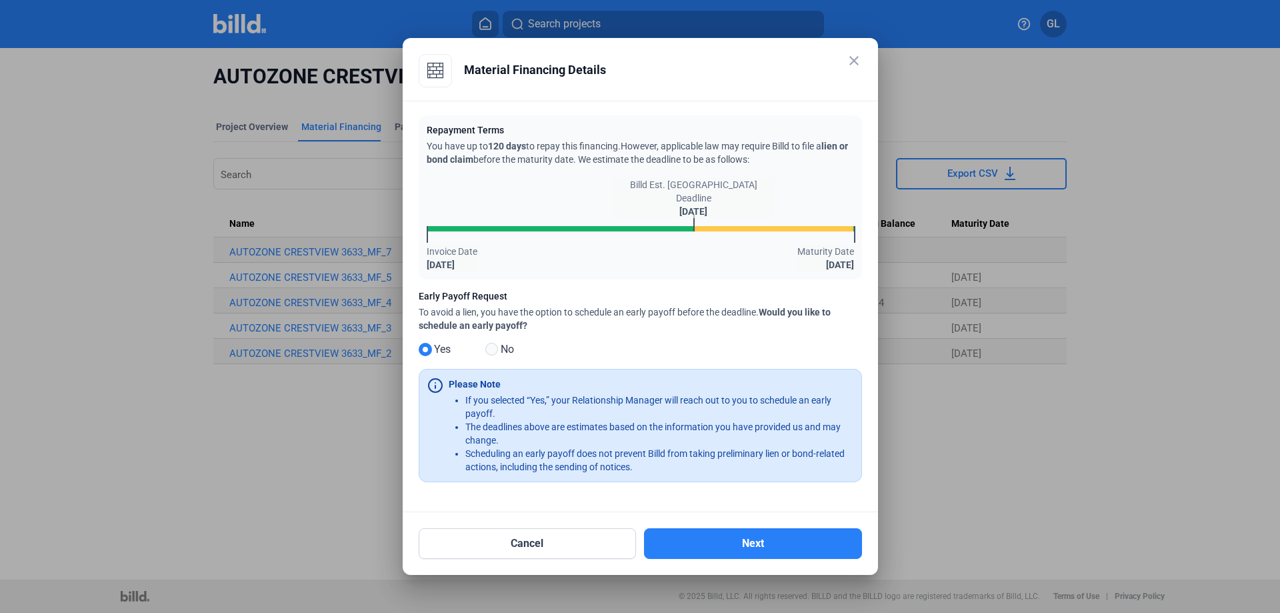
click at [491, 351] on span at bounding box center [491, 349] width 13 height 13
click at [491, 351] on input "No" at bounding box center [490, 350] width 10 height 10
radio input "true"
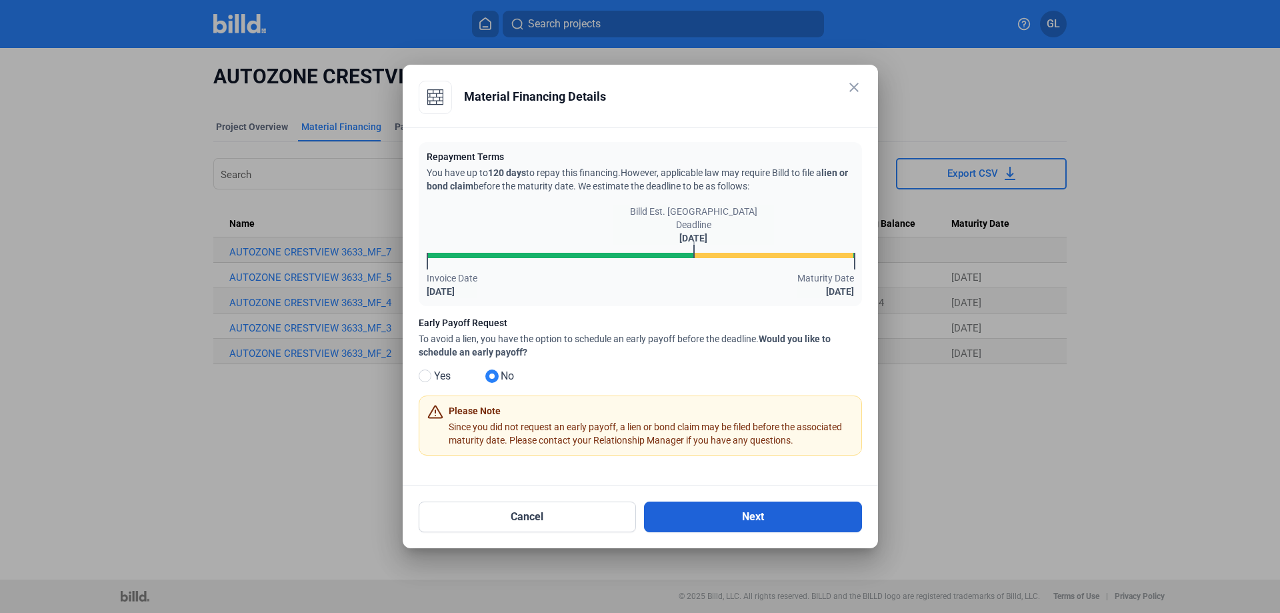
click at [744, 522] on button "Next" at bounding box center [753, 516] width 218 height 31
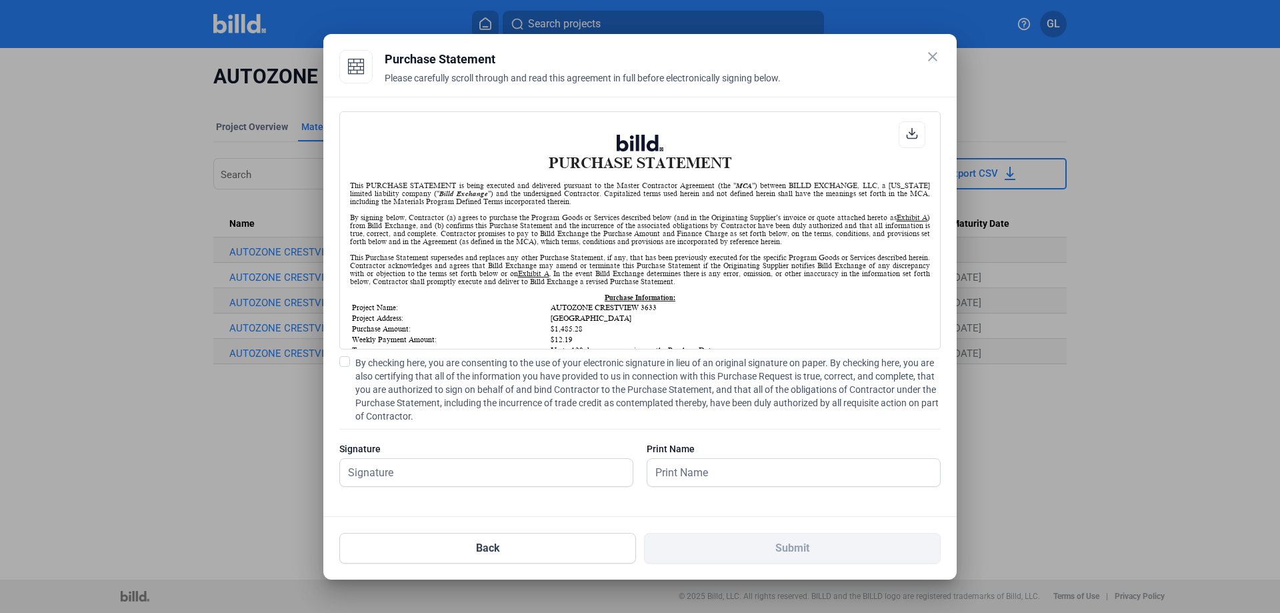
scroll to position [1, 0]
click at [348, 362] on span at bounding box center [344, 361] width 11 height 11
click at [0, 0] on input "By checking here, you are consenting to the use of your electronic signature in…" at bounding box center [0, 0] width 0 height 0
drag, startPoint x: 391, startPoint y: 475, endPoint x: 400, endPoint y: 475, distance: 9.4
click at [391, 475] on input "text" at bounding box center [479, 472] width 278 height 27
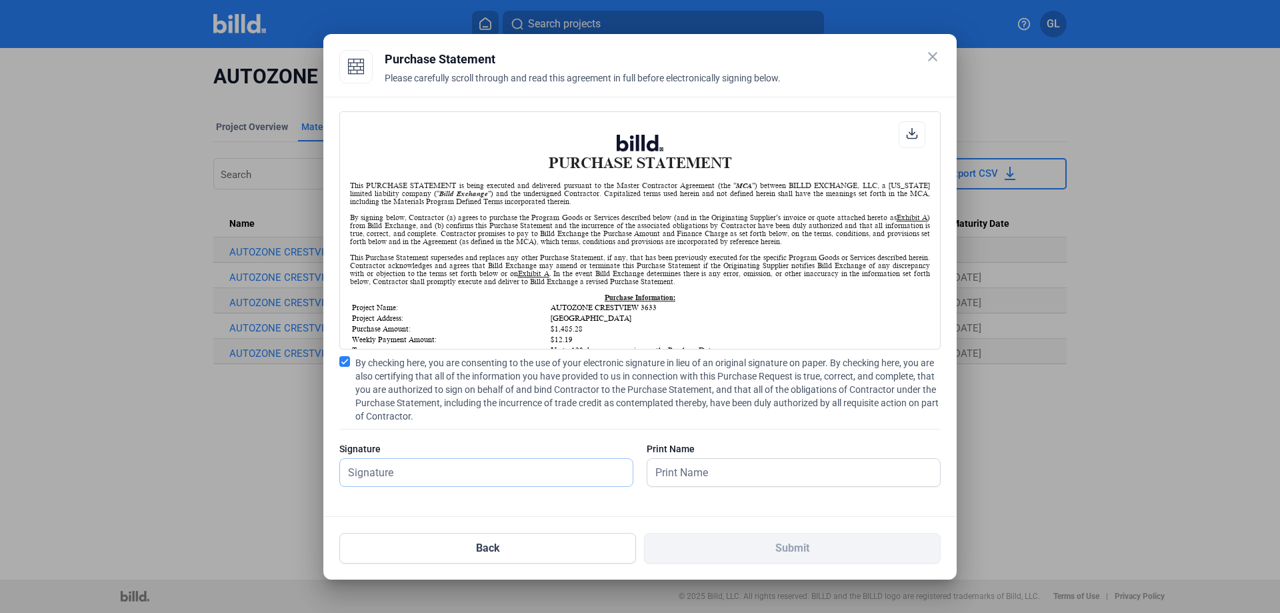
type input "[PERSON_NAME]"
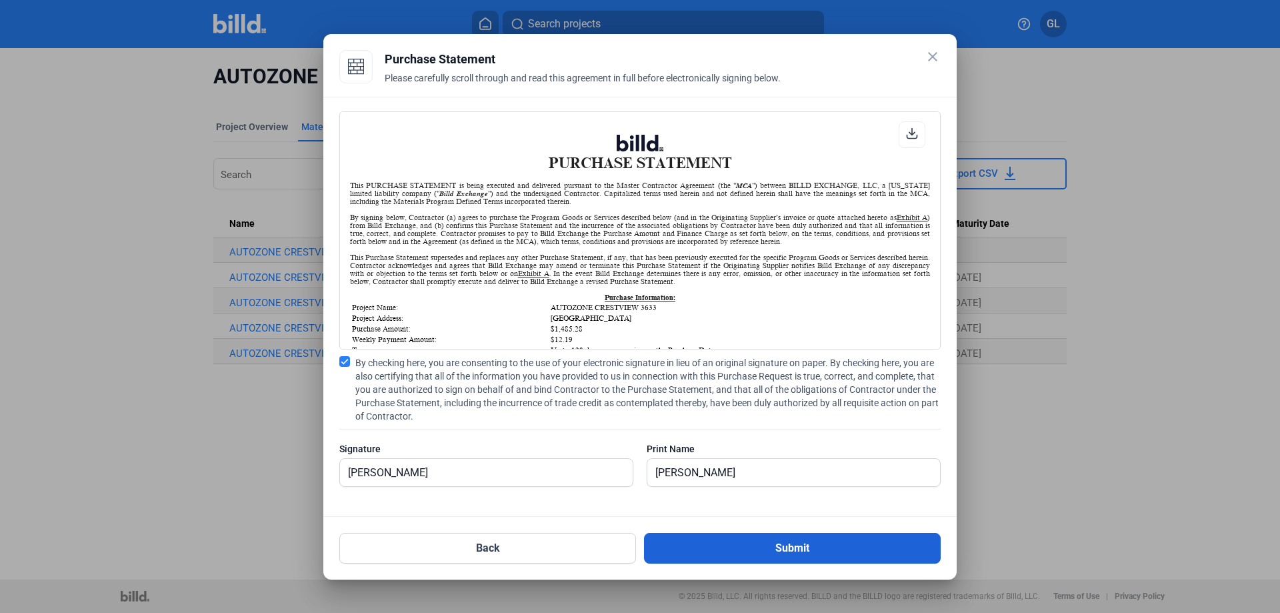
click at [771, 543] on button "Submit" at bounding box center [792, 548] width 297 height 31
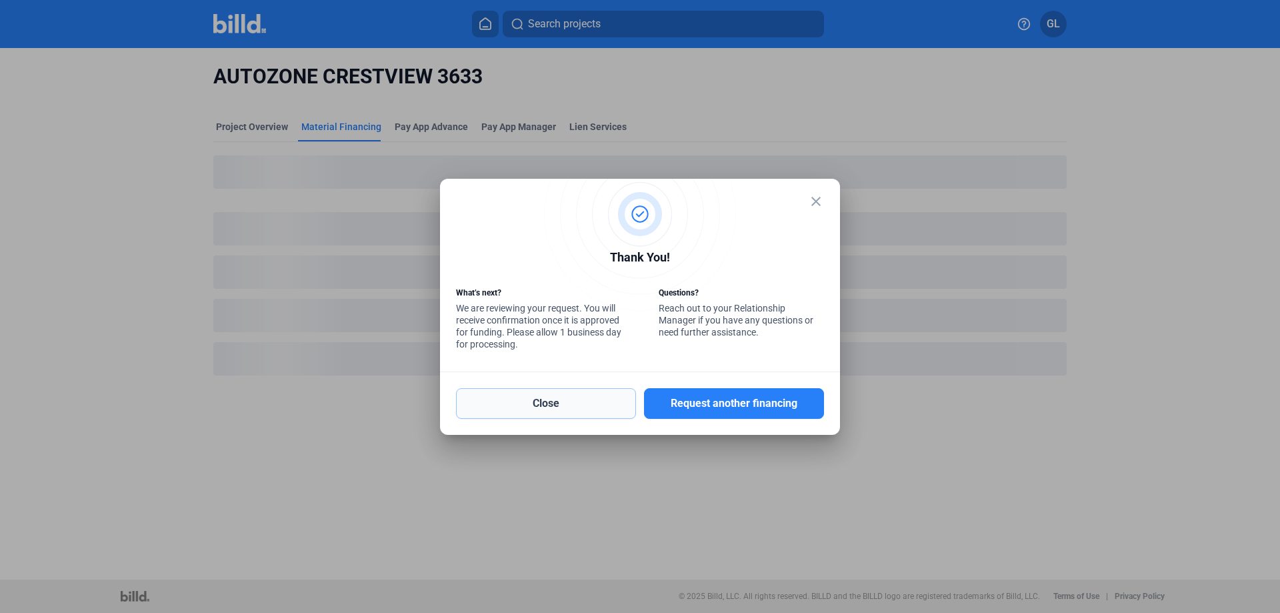
click at [539, 399] on button "Close" at bounding box center [546, 403] width 180 height 31
